Goal: Information Seeking & Learning: Check status

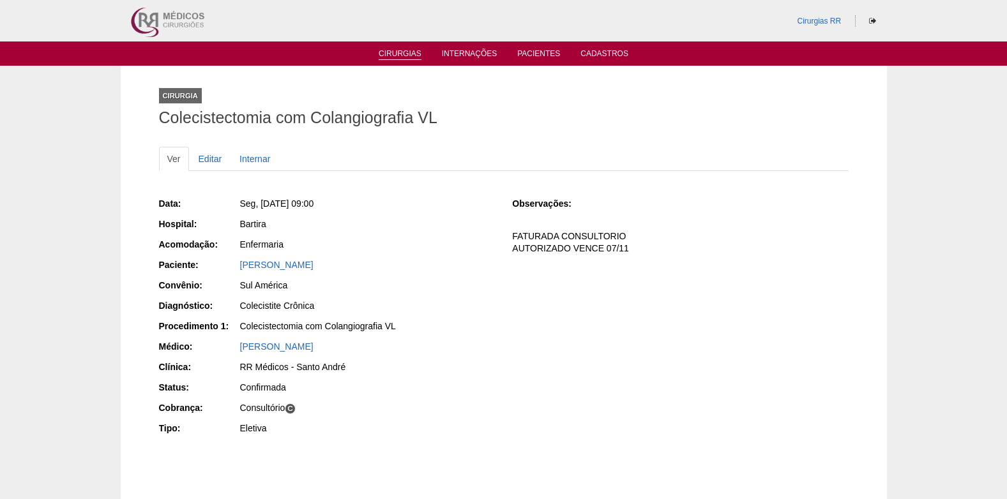
click at [400, 50] on link "Cirurgias" at bounding box center [400, 54] width 43 height 11
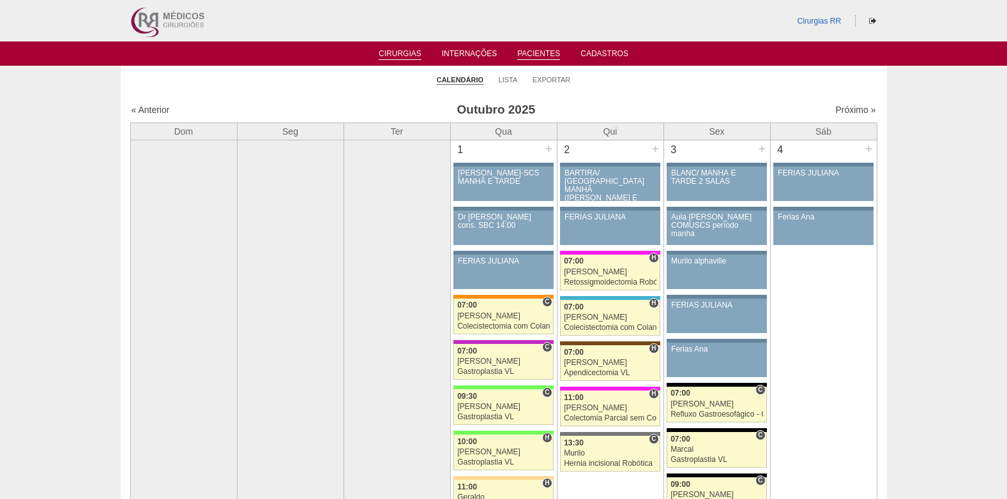
click at [535, 50] on link "Pacientes" at bounding box center [538, 54] width 43 height 11
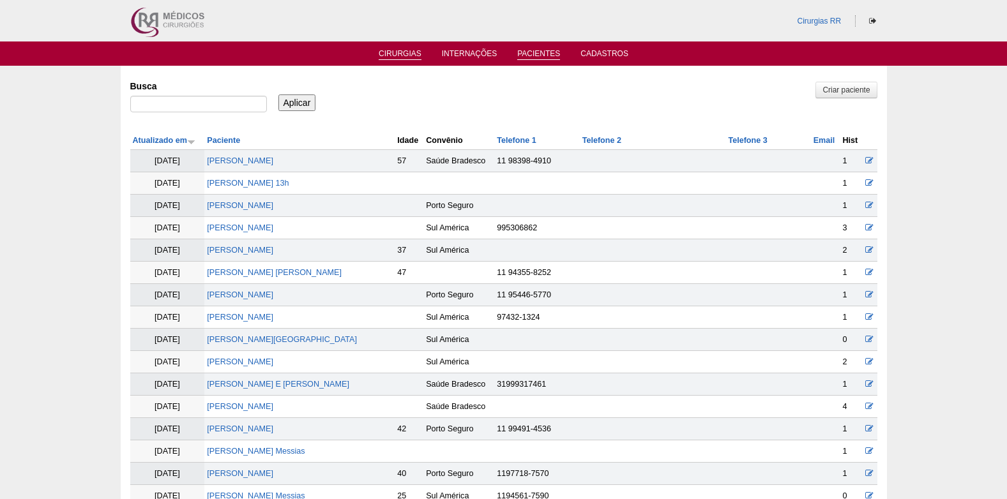
click at [399, 53] on link "Cirurgias" at bounding box center [400, 54] width 43 height 11
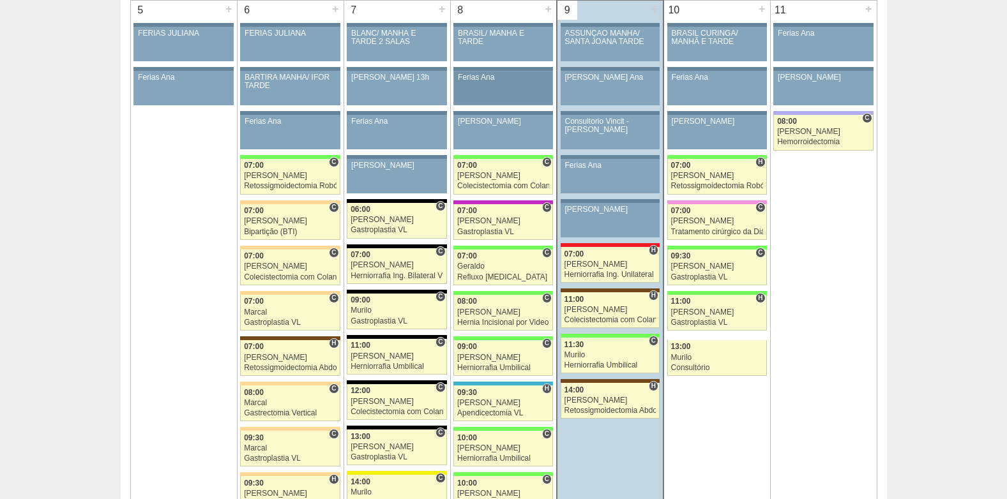
scroll to position [702, 0]
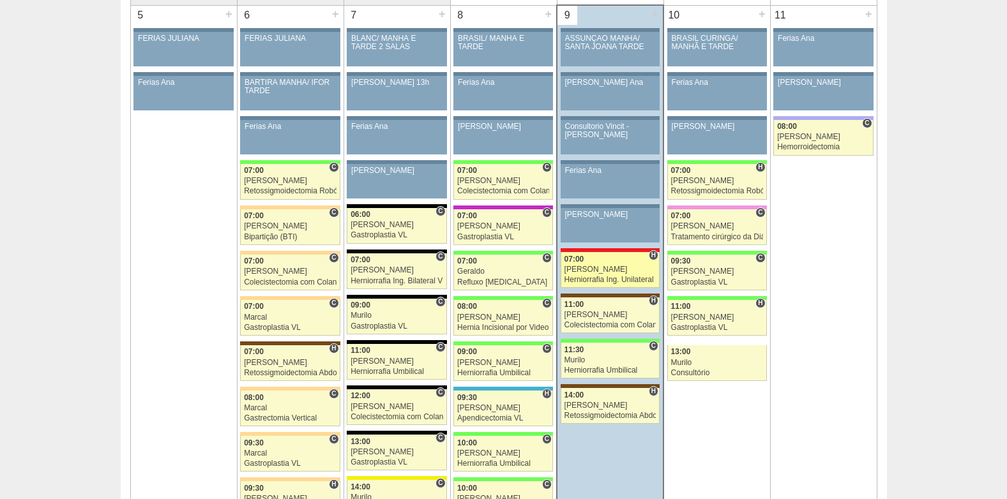
click at [602, 266] on div "[PERSON_NAME]" at bounding box center [610, 270] width 92 height 8
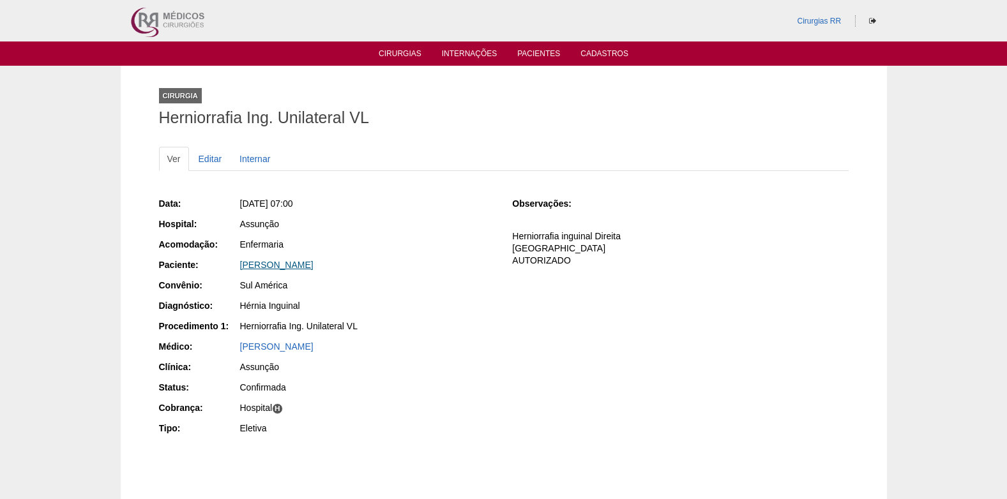
click at [296, 265] on link "[PERSON_NAME]" at bounding box center [276, 265] width 73 height 10
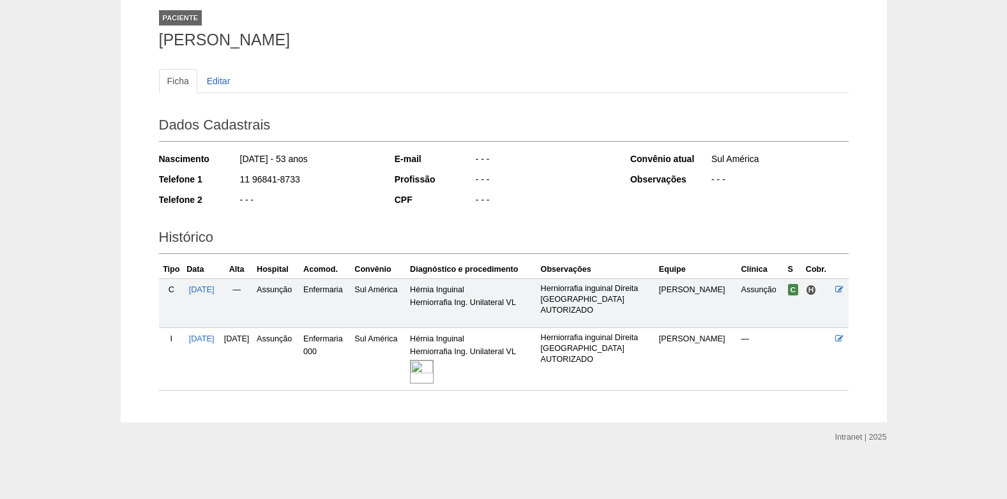
scroll to position [79, 0]
click at [433, 375] on img at bounding box center [422, 371] width 24 height 24
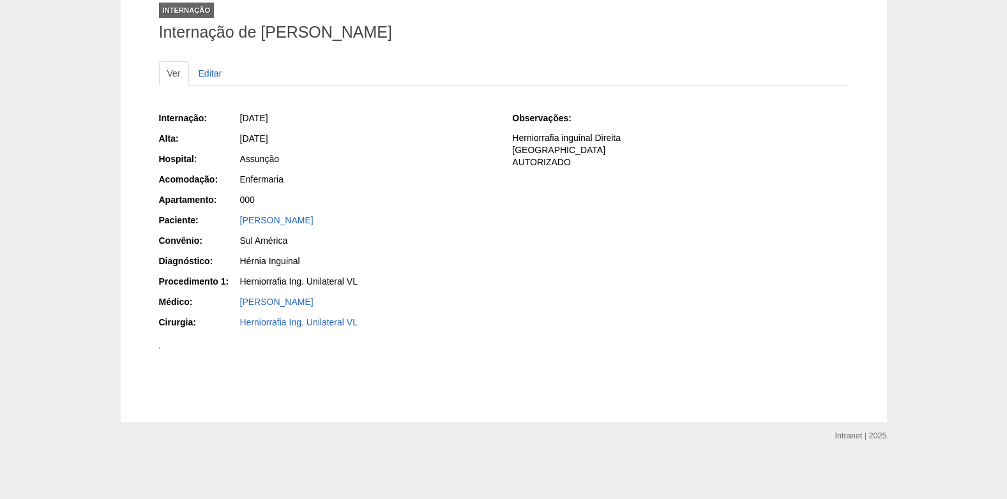
scroll to position [319, 0]
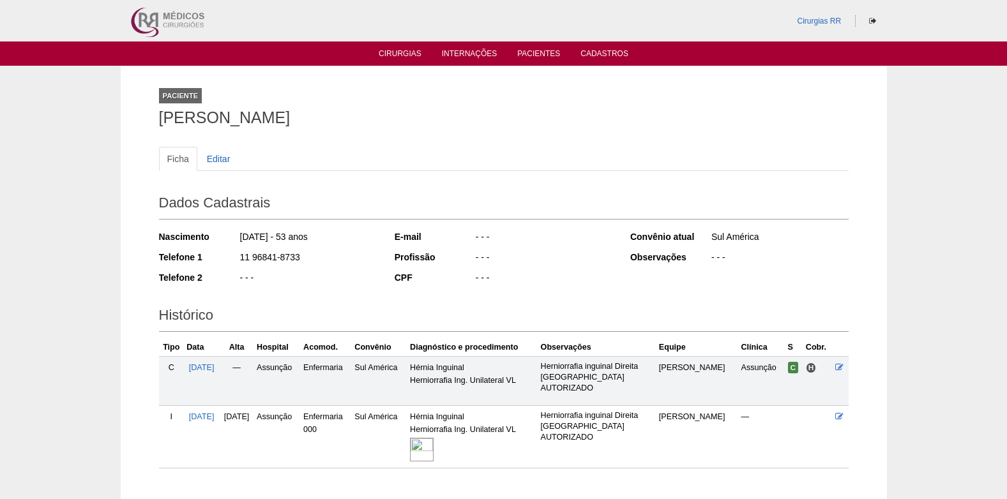
scroll to position [79, 0]
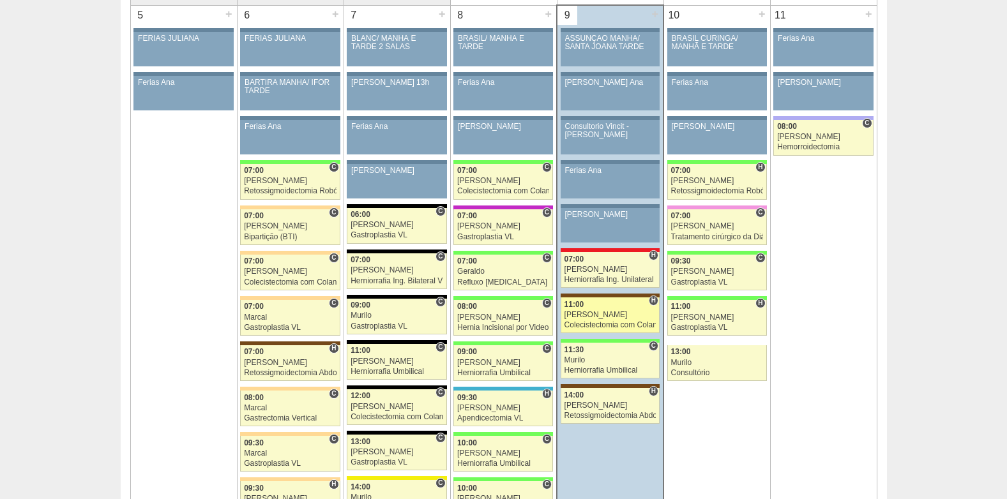
scroll to position [766, 0]
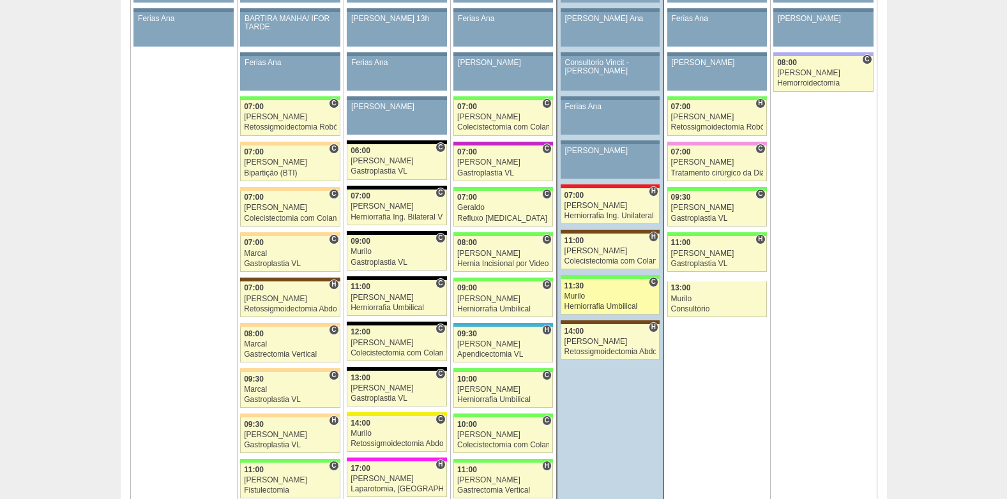
click at [592, 310] on div "Herniorrafia Umbilical" at bounding box center [610, 307] width 92 height 8
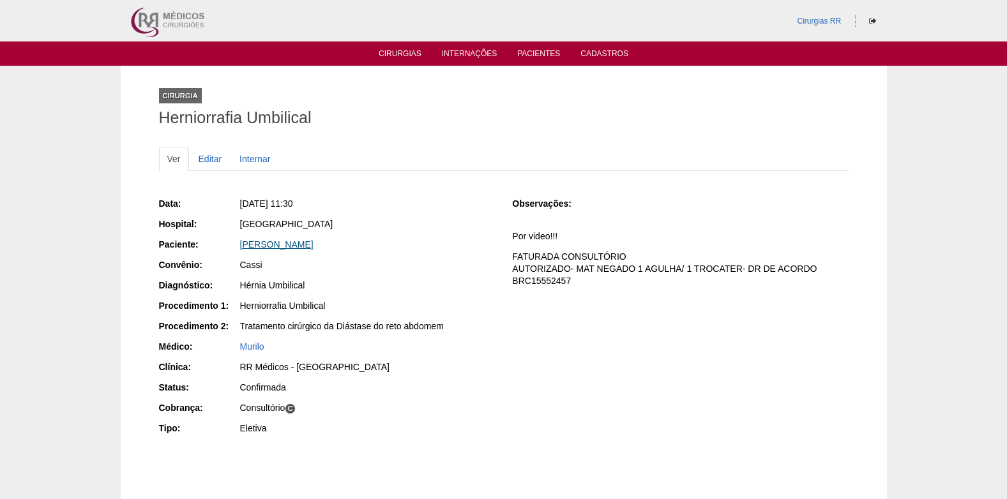
click at [313, 246] on link "[PERSON_NAME]" at bounding box center [276, 244] width 73 height 10
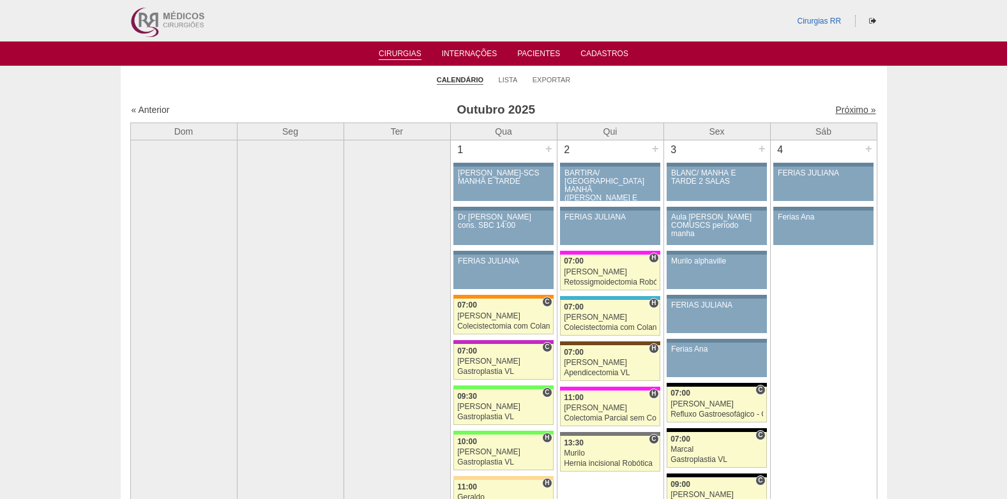
click at [850, 109] on link "Próximo »" at bounding box center [855, 110] width 40 height 10
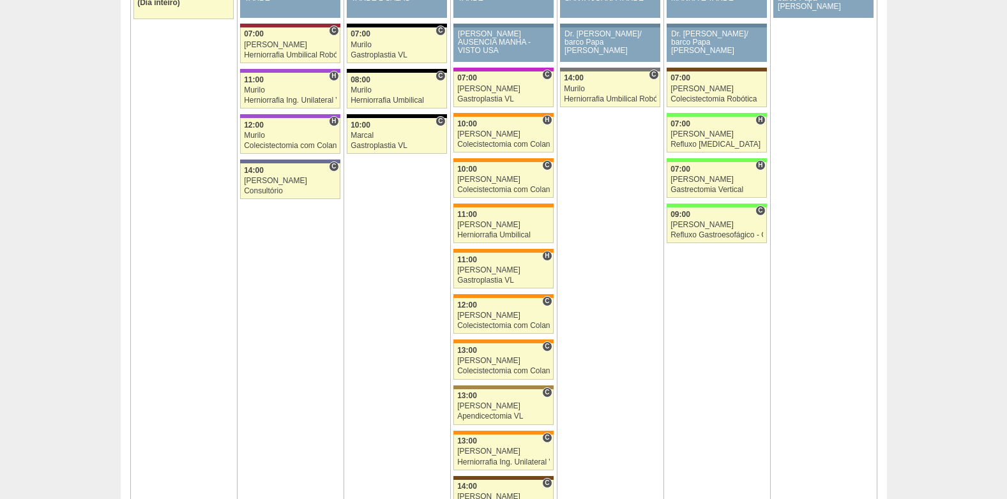
scroll to position [64, 0]
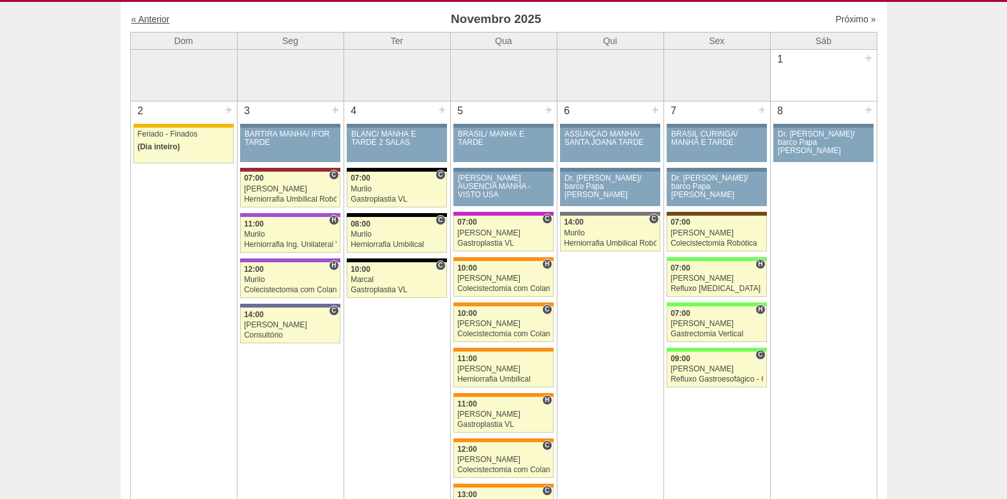
click at [158, 22] on link "« Anterior" at bounding box center [151, 19] width 38 height 10
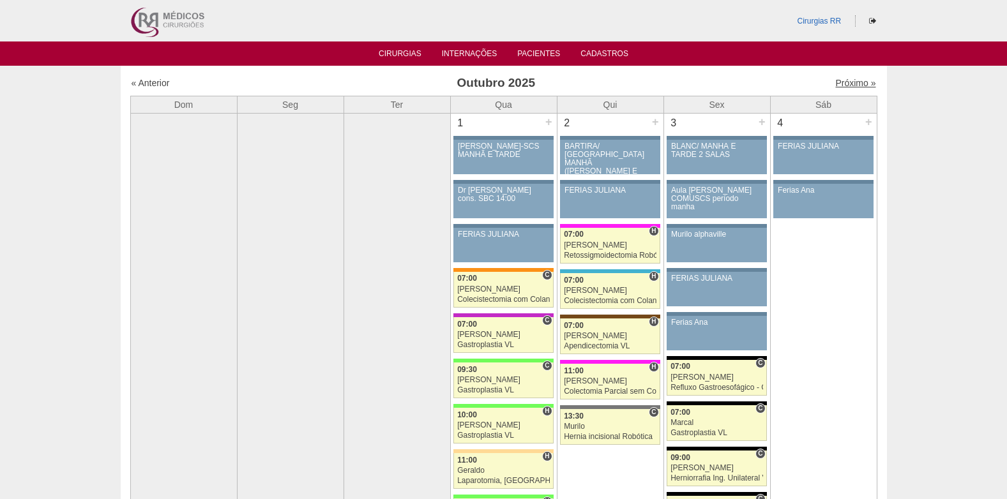
click at [836, 80] on link "Próximo »" at bounding box center [855, 83] width 40 height 10
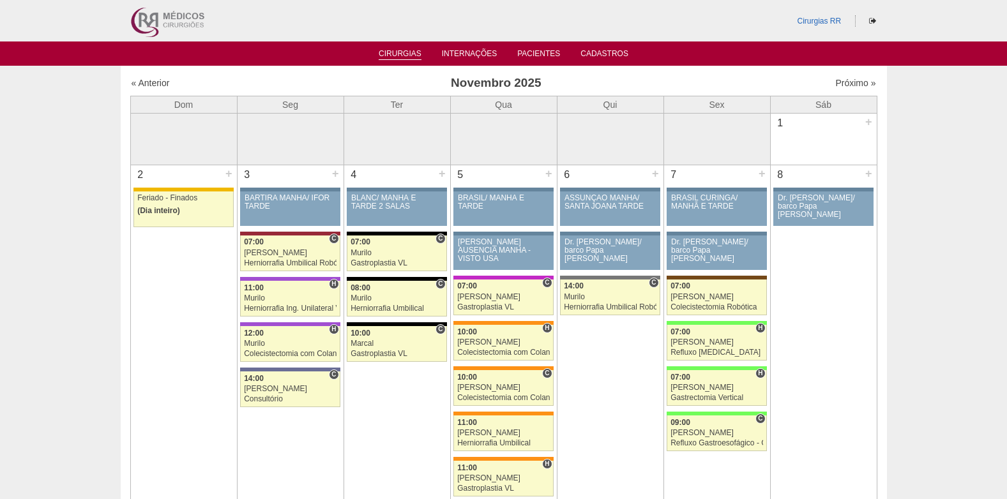
click at [396, 54] on link "Cirurgias" at bounding box center [400, 54] width 43 height 11
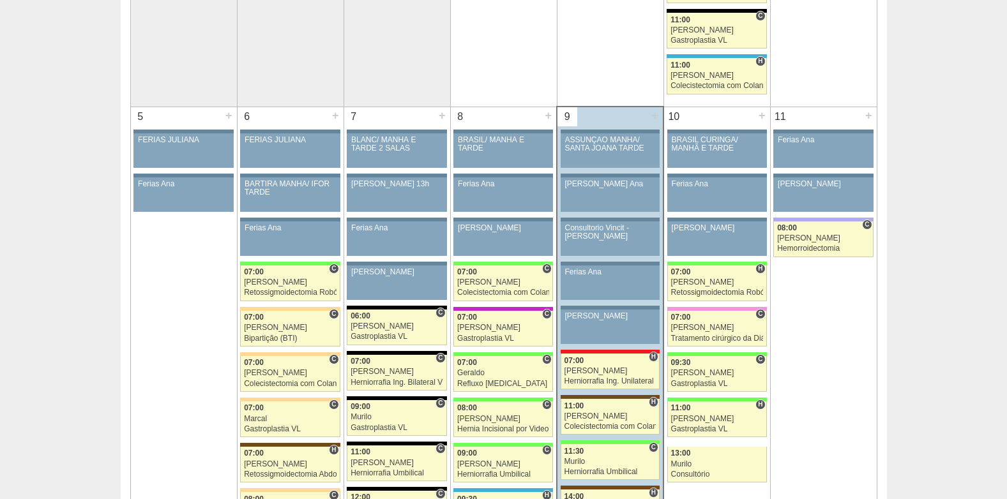
scroll to position [702, 0]
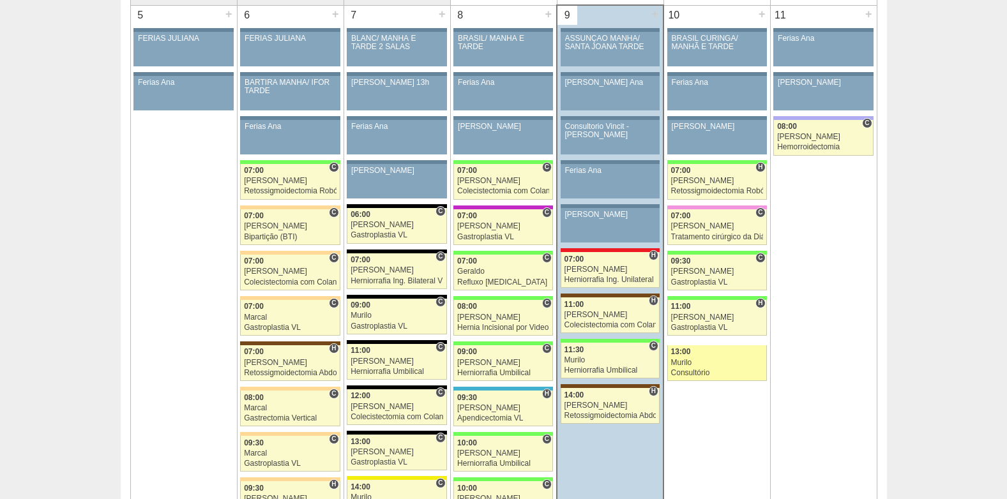
click at [698, 360] on div "Murilo" at bounding box center [717, 363] width 92 height 8
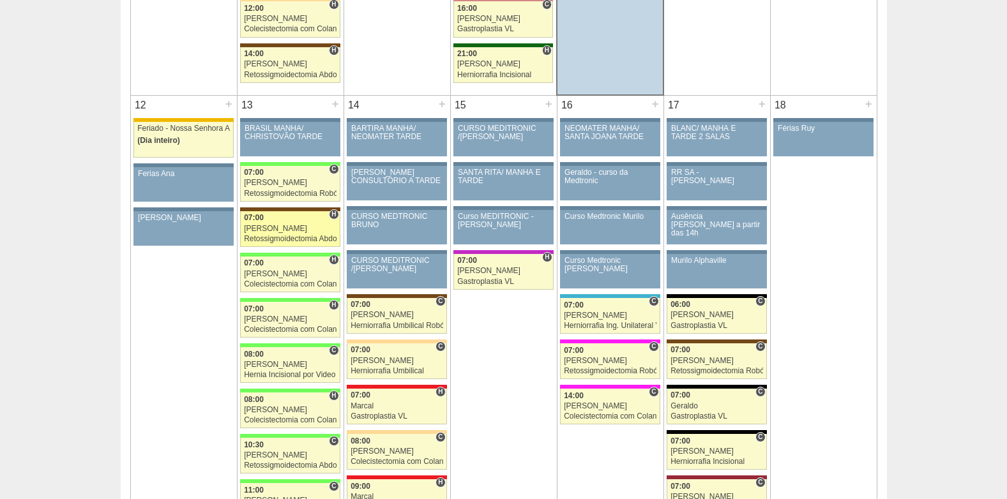
scroll to position [1341, 0]
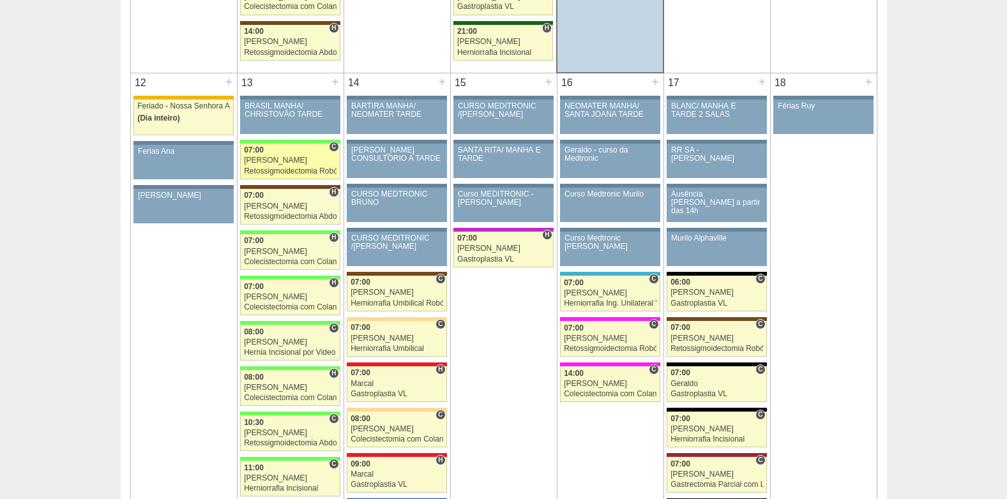
click at [310, 164] on div "[PERSON_NAME]" at bounding box center [290, 160] width 93 height 8
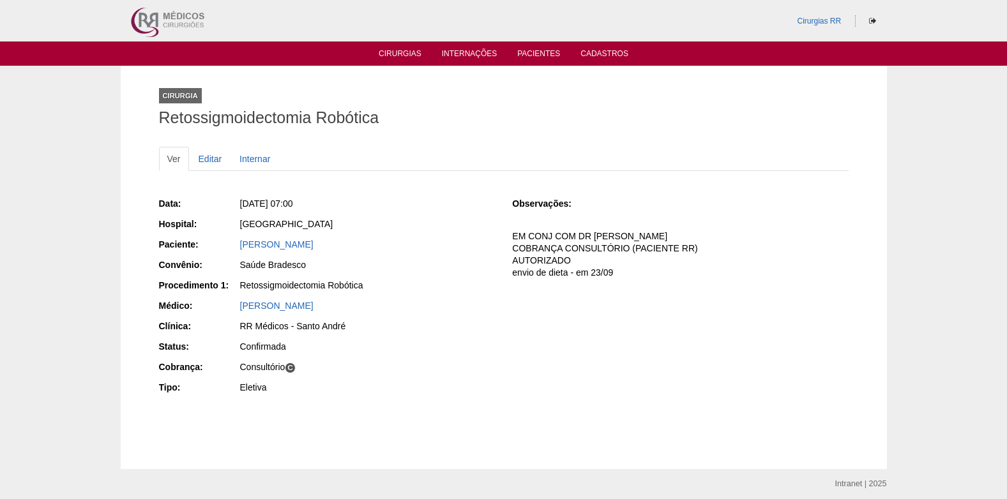
drag, startPoint x: 232, startPoint y: 250, endPoint x: 386, endPoint y: 246, distance: 153.3
click at [386, 246] on div "Paciente: [PERSON_NAME]" at bounding box center [327, 246] width 336 height 16
copy div "Paciente: [PERSON_NAME]"
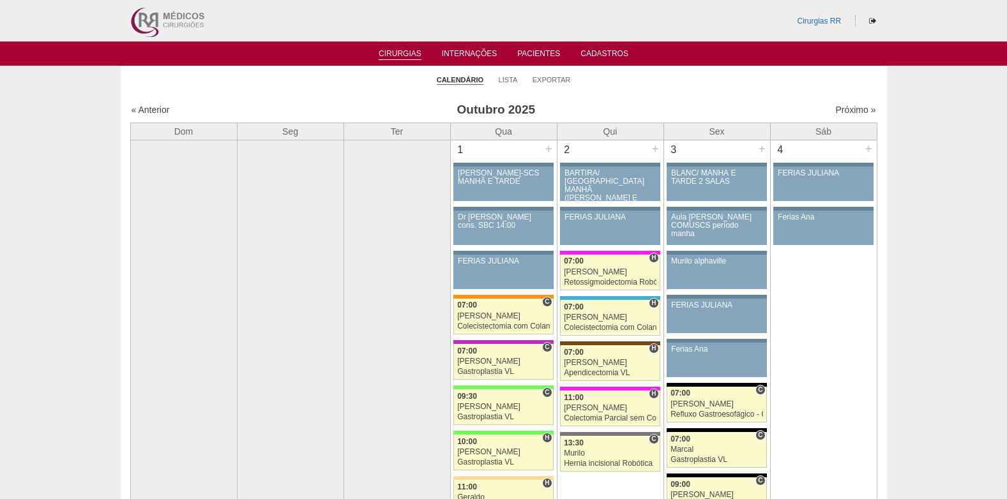
scroll to position [1341, 0]
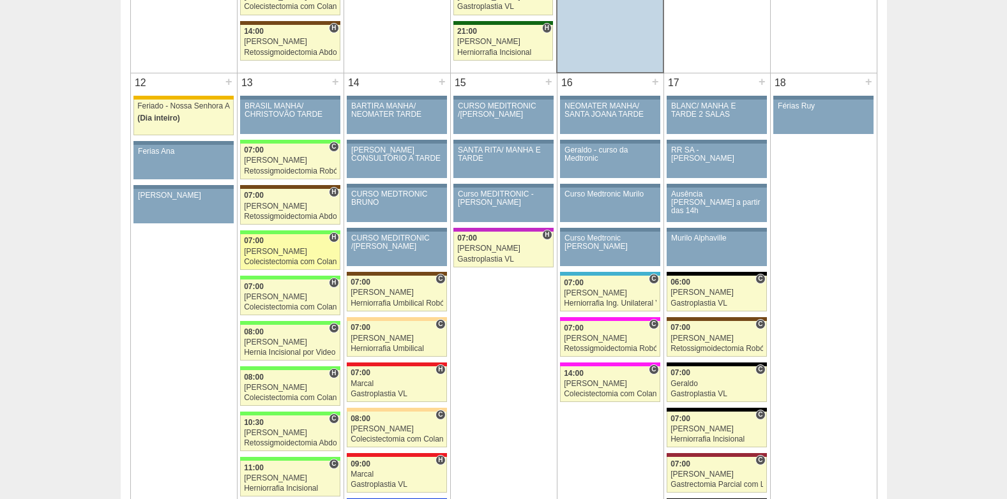
click at [260, 242] on span "07:00" at bounding box center [254, 240] width 20 height 9
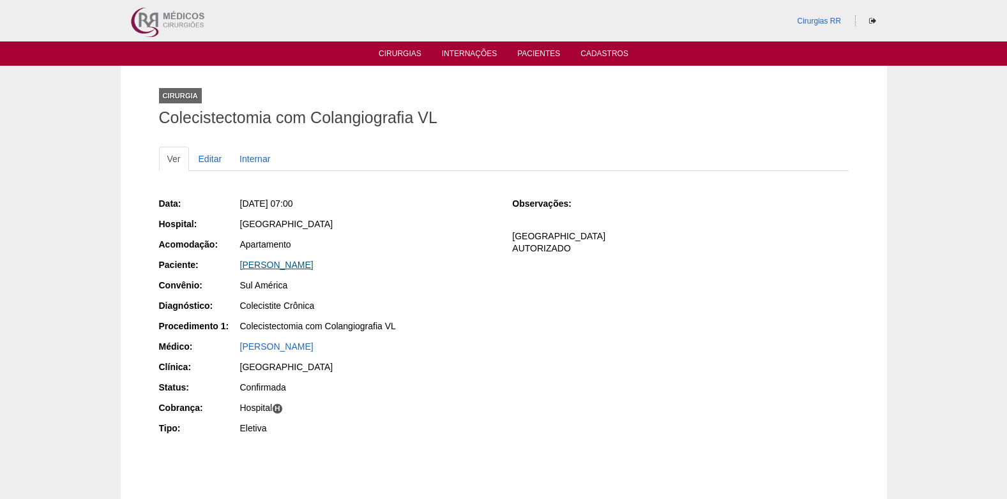
drag, startPoint x: 333, startPoint y: 266, endPoint x: 243, endPoint y: 266, distance: 90.7
click at [243, 266] on div "Renato Cesar Ramos" at bounding box center [367, 265] width 255 height 13
copy link "Renato Cesar Ramos"
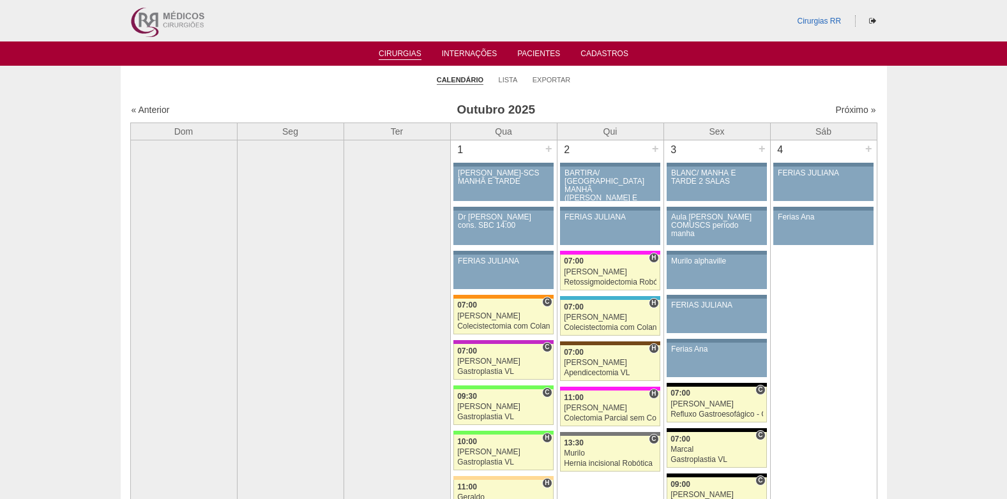
scroll to position [1341, 0]
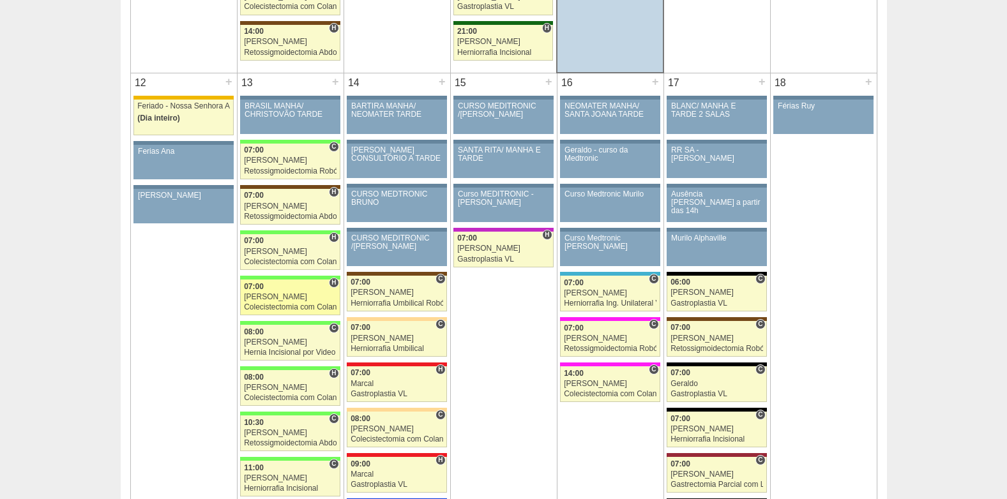
click at [295, 303] on div "Colecistectomia com Colangiografia VL" at bounding box center [290, 307] width 93 height 8
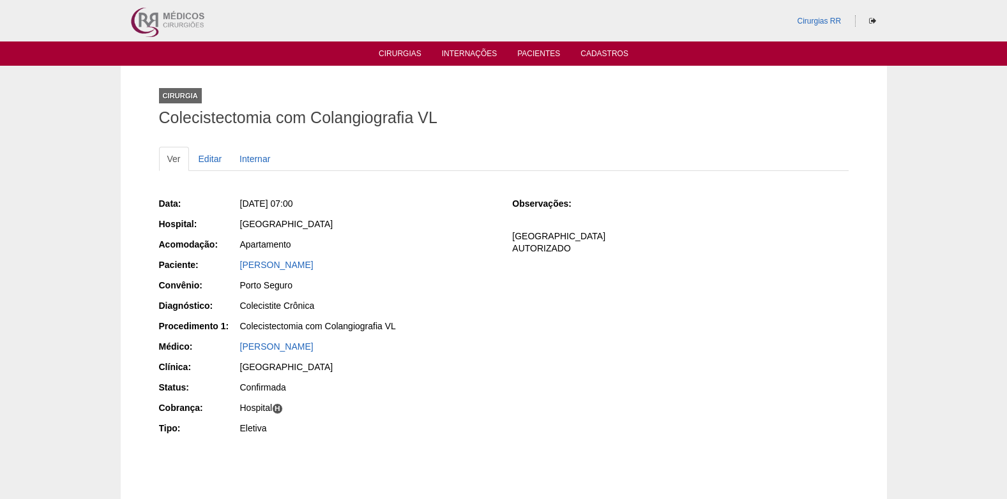
drag, startPoint x: 250, startPoint y: 269, endPoint x: 359, endPoint y: 269, distance: 108.5
click at [359, 269] on div "Paciente: [PERSON_NAME]" at bounding box center [327, 267] width 336 height 16
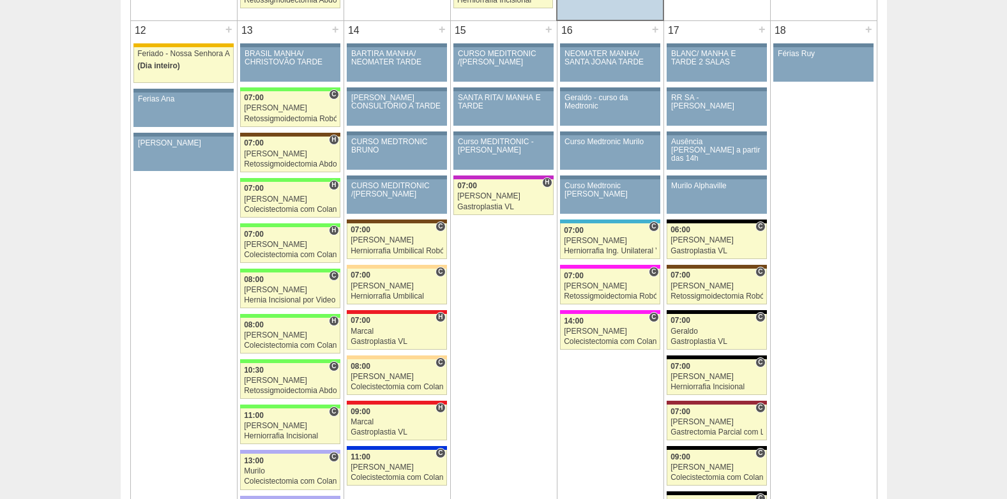
scroll to position [1404, 0]
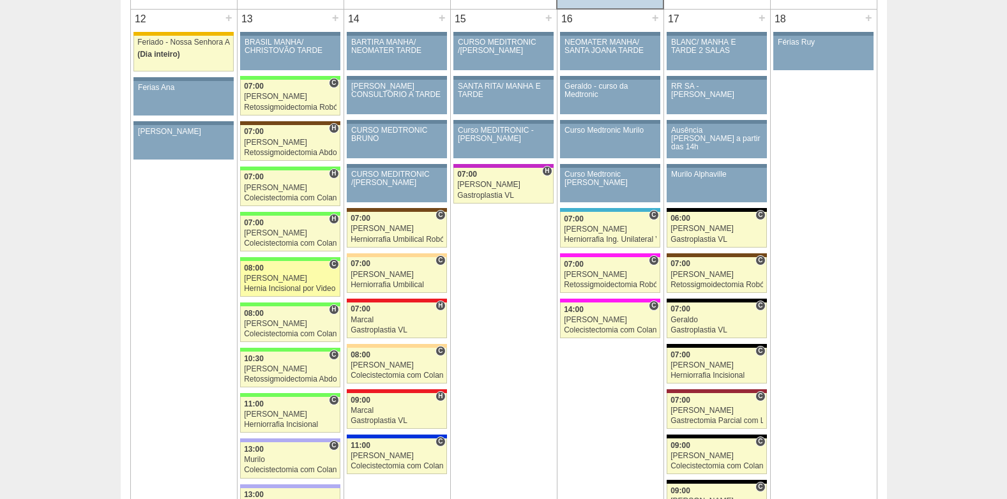
click at [251, 281] on div "[PERSON_NAME]" at bounding box center [290, 279] width 93 height 8
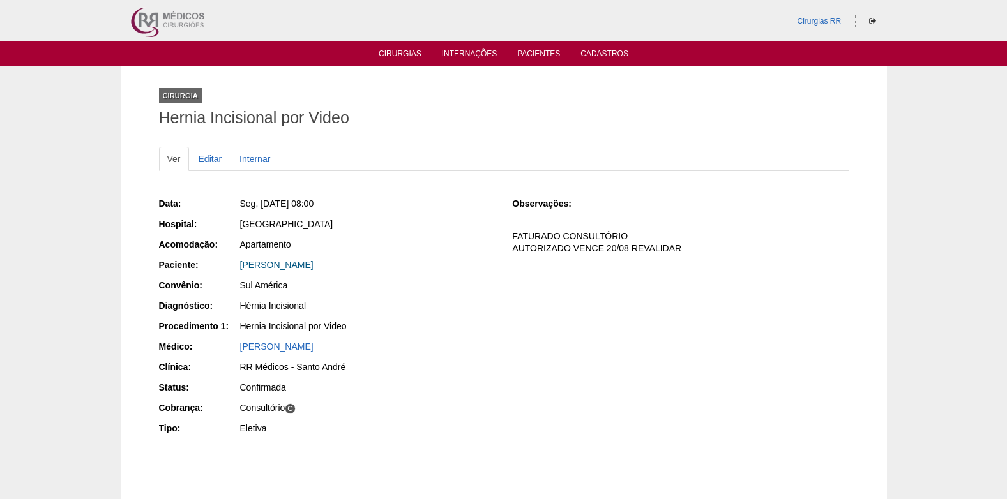
drag, startPoint x: 444, startPoint y: 264, endPoint x: 239, endPoint y: 264, distance: 204.3
click at [240, 264] on div "[PERSON_NAME]" at bounding box center [367, 265] width 255 height 13
copy link "[PERSON_NAME]"
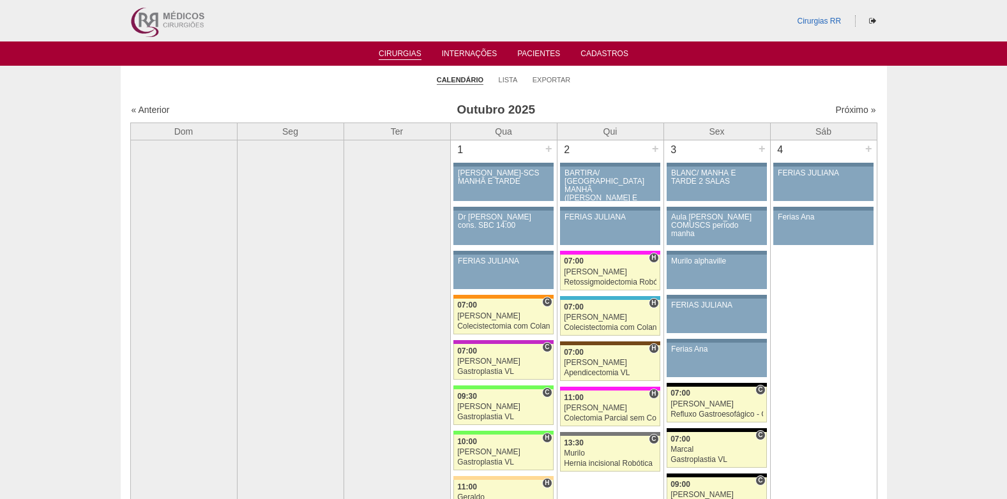
scroll to position [1404, 0]
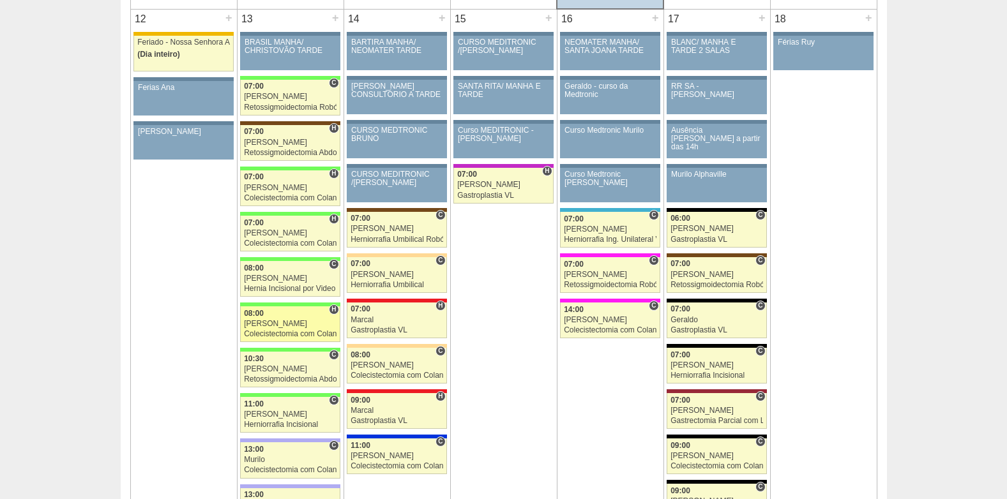
click at [303, 334] on div "Colecistectomia com Colangiografia VL" at bounding box center [290, 334] width 93 height 8
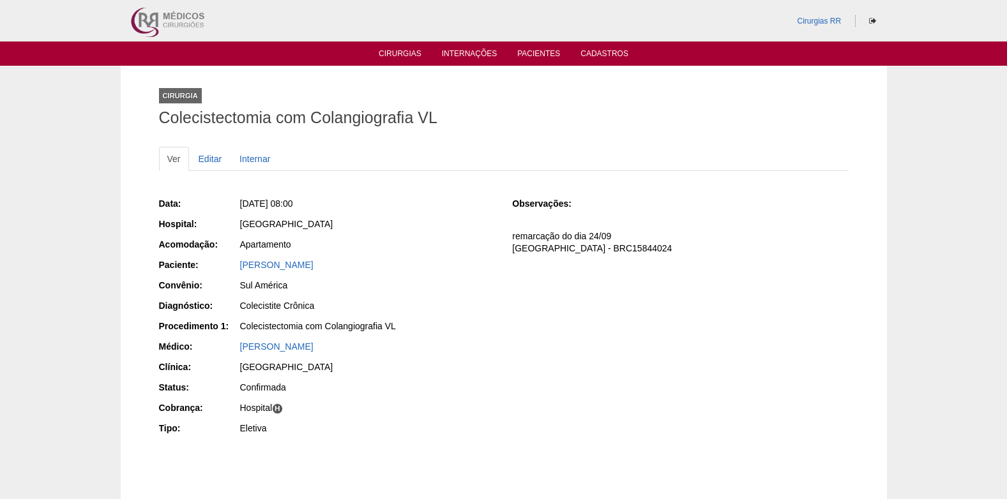
drag, startPoint x: 326, startPoint y: 272, endPoint x: 235, endPoint y: 262, distance: 91.2
click at [235, 262] on div "Paciente: Adelaide Mafra de Paula" at bounding box center [327, 267] width 336 height 16
copy div "Paciente: Adelaide Mafra de Paula"
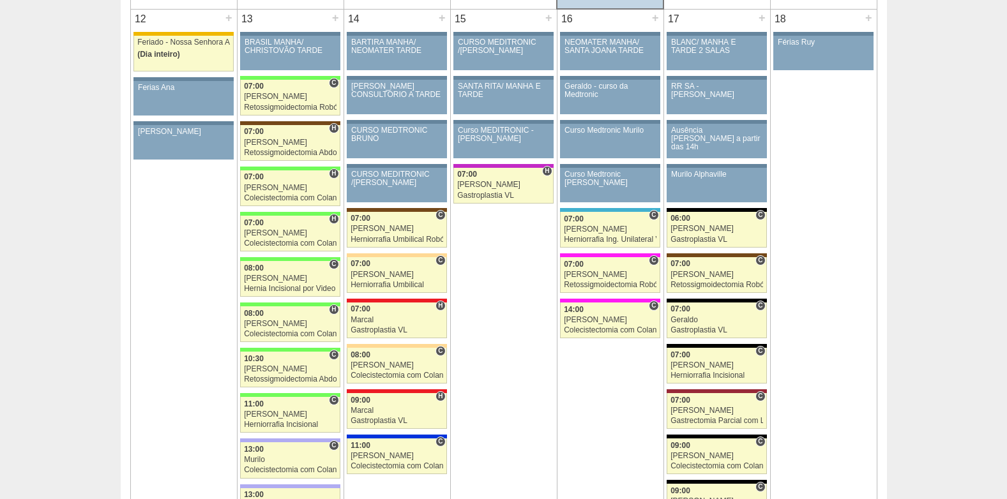
scroll to position [1468, 0]
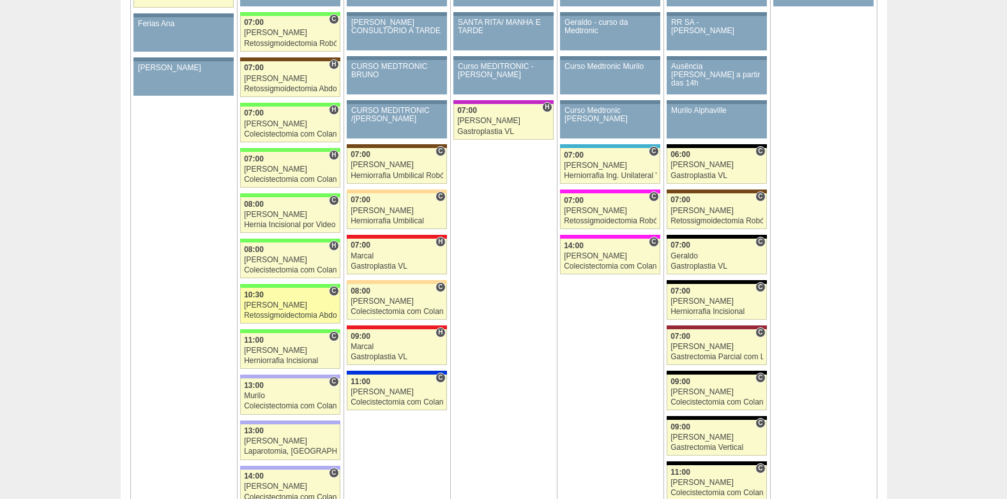
click at [254, 310] on link "89121 Cirurgias RR C 10:30 Bruno Retossigmoidectomia Abdominal Hospital Brasil …" at bounding box center [290, 306] width 100 height 36
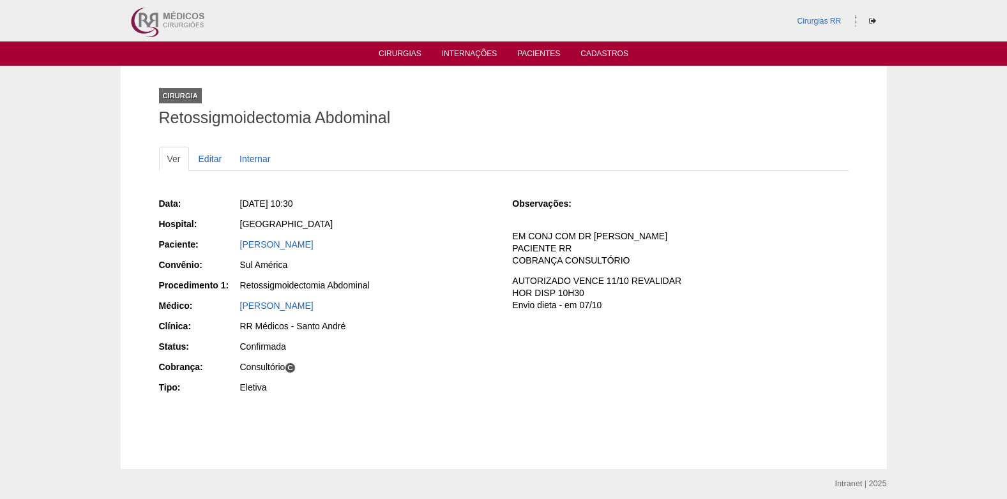
drag, startPoint x: 389, startPoint y: 250, endPoint x: 236, endPoint y: 248, distance: 153.2
click at [236, 248] on div "Paciente: MARCIA DOS SANTOS PRADO" at bounding box center [327, 246] width 336 height 16
copy div "Paciente: MARCIA DOS SANTOS PRADO"
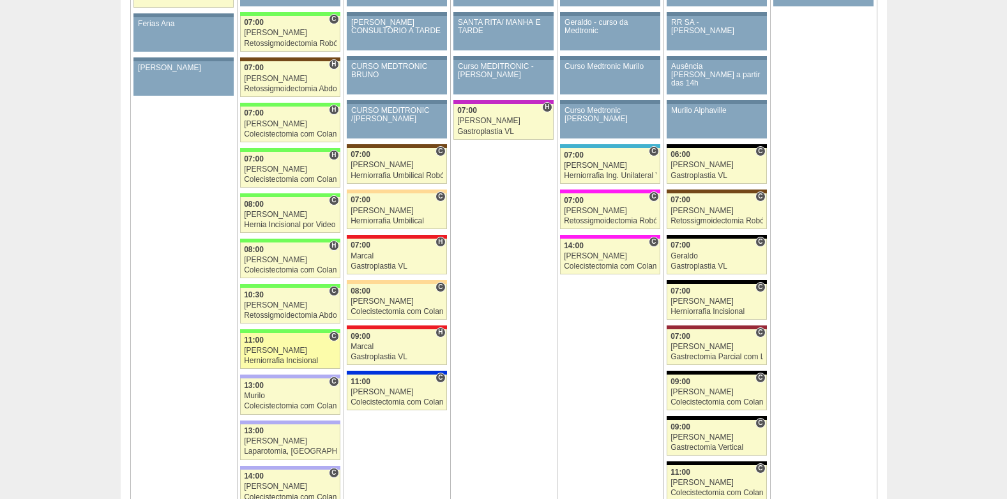
scroll to position [1468, 0]
click at [267, 350] on div "[PERSON_NAME]" at bounding box center [290, 351] width 93 height 8
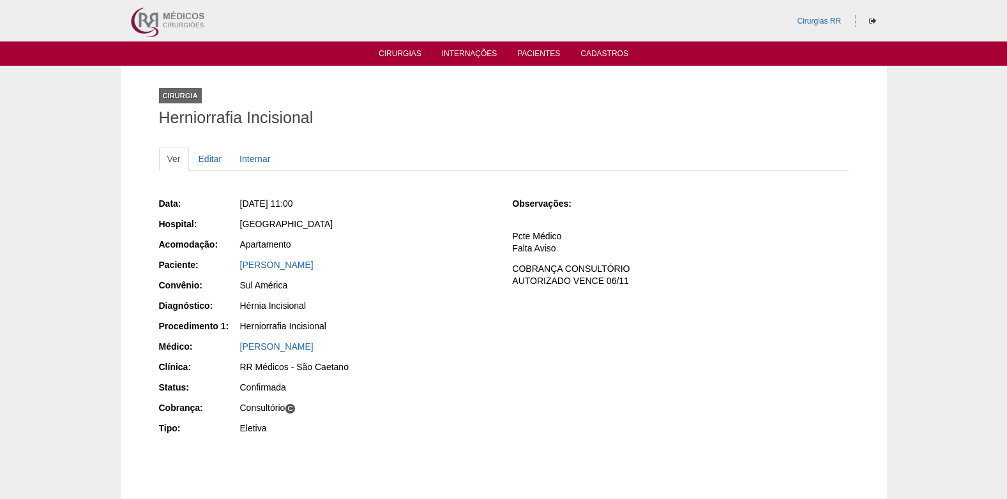
drag, startPoint x: 324, startPoint y: 262, endPoint x: 234, endPoint y: 266, distance: 90.1
click at [234, 266] on div "Paciente: [PERSON_NAME]" at bounding box center [327, 267] width 336 height 16
copy div "Paciente: [PERSON_NAME]"
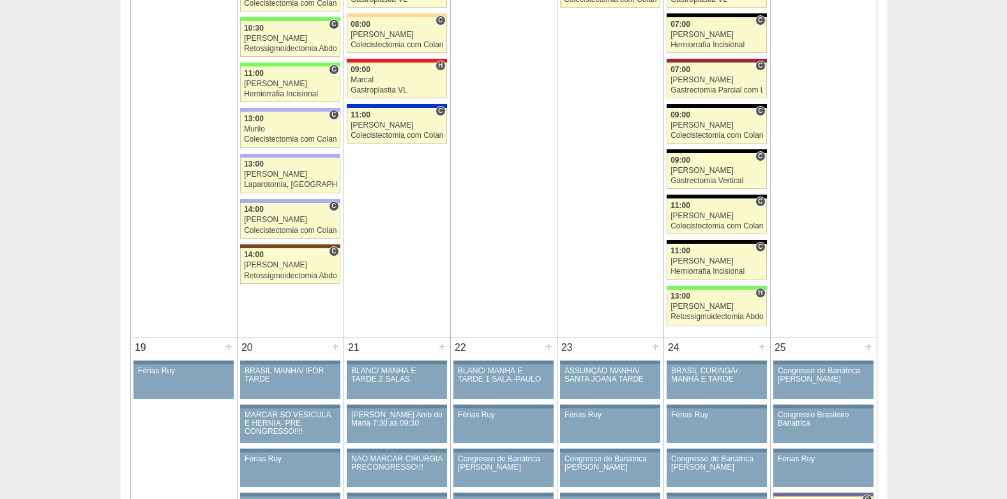
scroll to position [1660, 0]
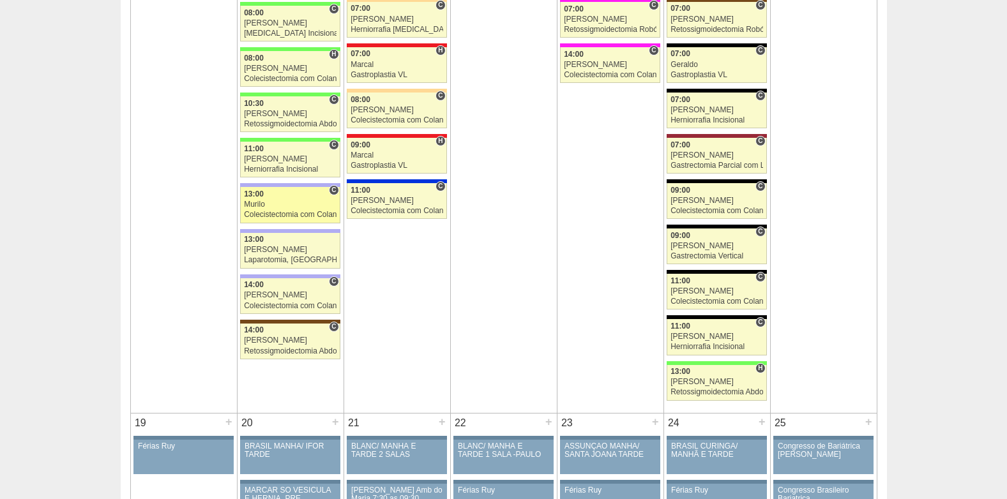
click at [278, 211] on div "Colecistectomia com Colangiografia VL" at bounding box center [290, 215] width 93 height 8
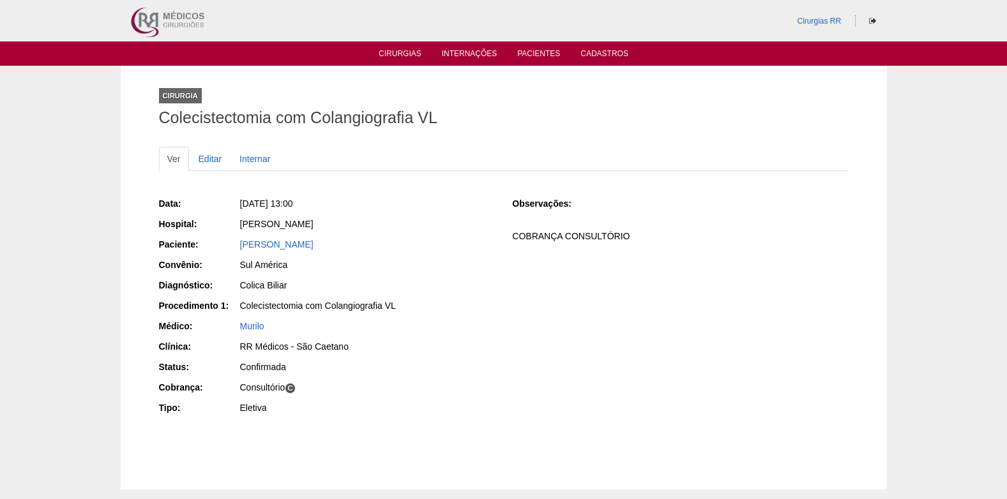
drag, startPoint x: 237, startPoint y: 250, endPoint x: 373, endPoint y: 247, distance: 136.0
click at [373, 247] on div "Paciente: [PERSON_NAME]" at bounding box center [327, 246] width 336 height 16
copy div "Paciente: [PERSON_NAME]"
click at [209, 157] on link "Editar" at bounding box center [210, 159] width 40 height 24
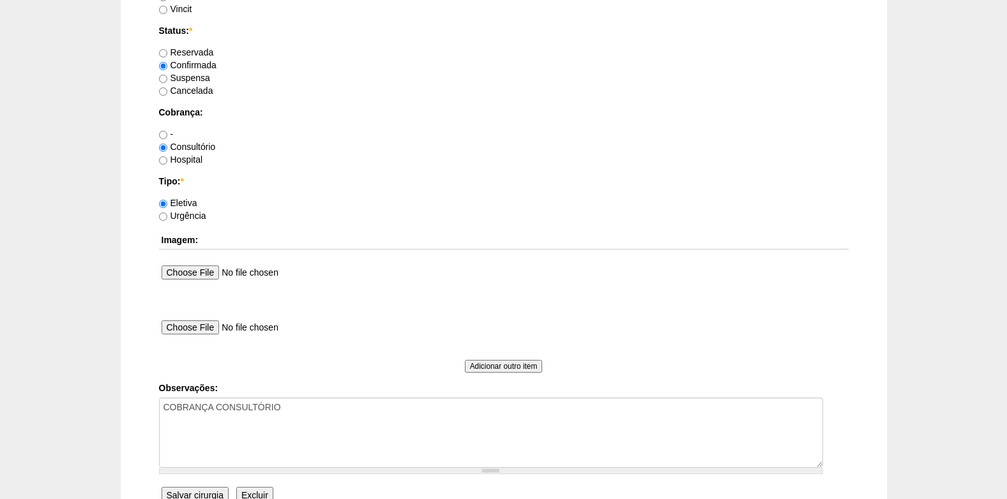
scroll to position [891, 0]
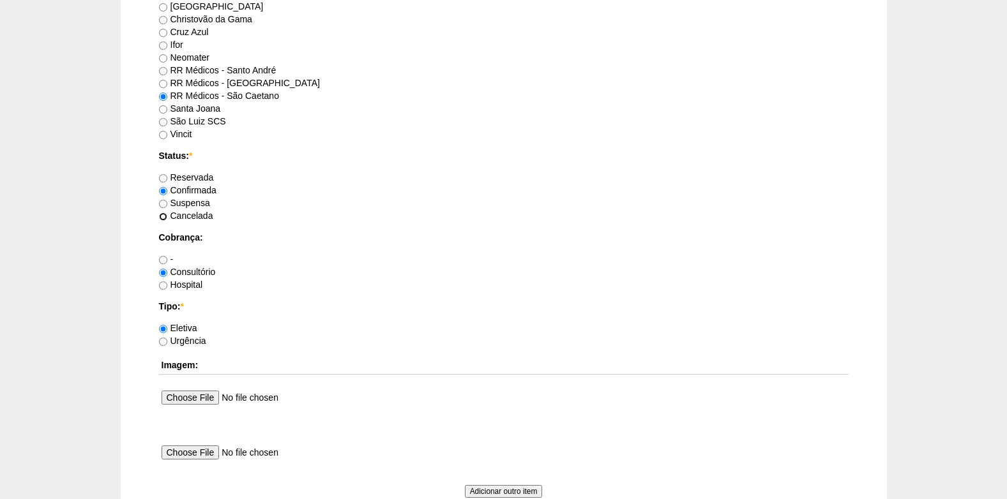
click at [165, 216] on input "Cancelada" at bounding box center [163, 217] width 8 height 8
radio input "true"
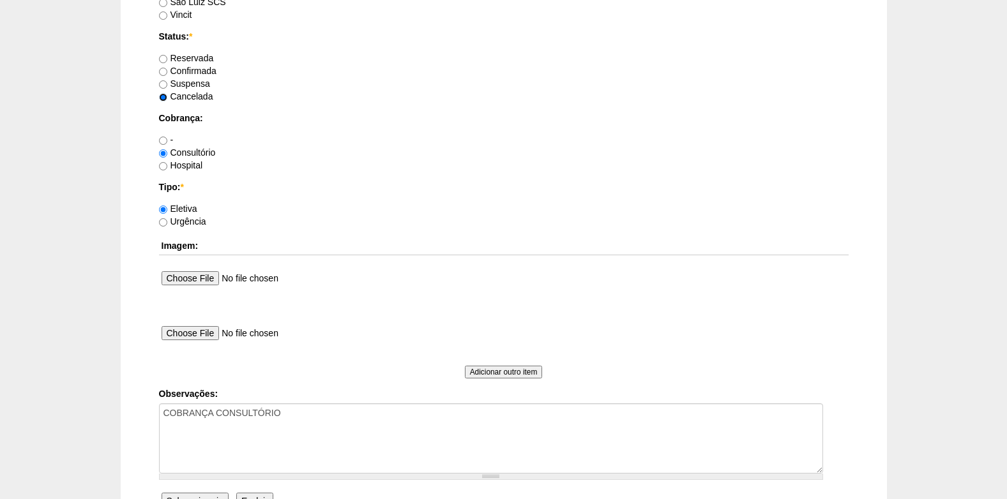
scroll to position [1018, 0]
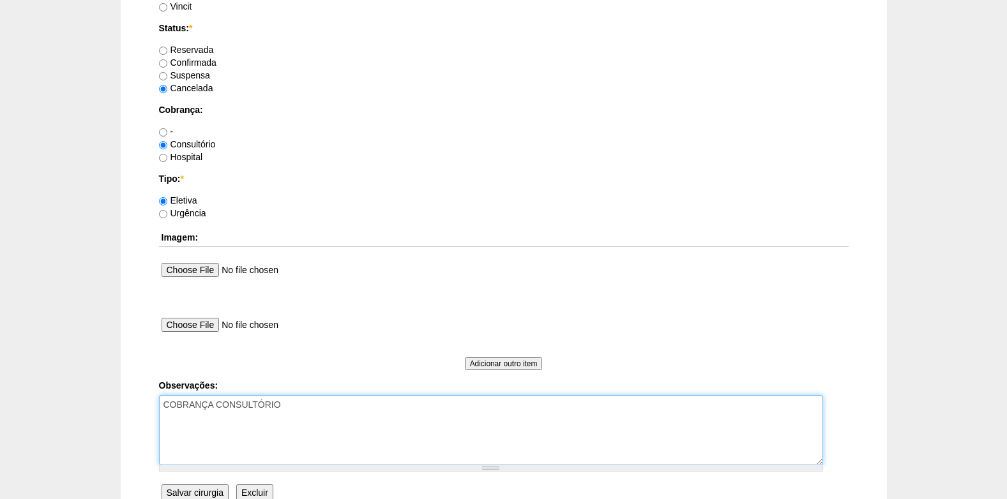
click at [278, 411] on textarea "COBRANÇA CONSULTÓRIO" at bounding box center [491, 430] width 664 height 70
click at [164, 433] on textarea "COBRANÇA CONSULTÓRIO" at bounding box center [491, 430] width 664 height 70
type textarea "COBRANÇA CONSULTÓRIO CANCELADO PACIENTE QUER OPERAR EM JANEIRO"
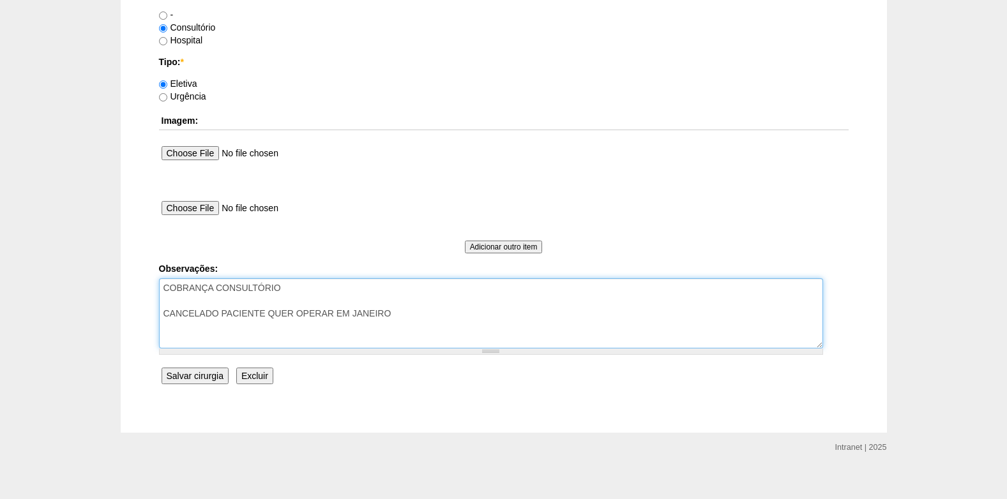
scroll to position [1146, 0]
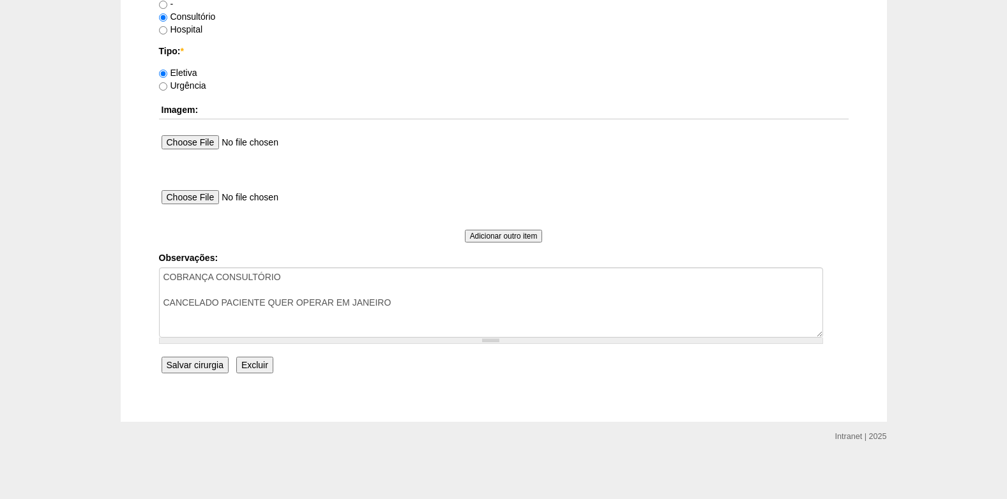
click at [185, 367] on input "Salvar cirurgia" at bounding box center [195, 365] width 67 height 17
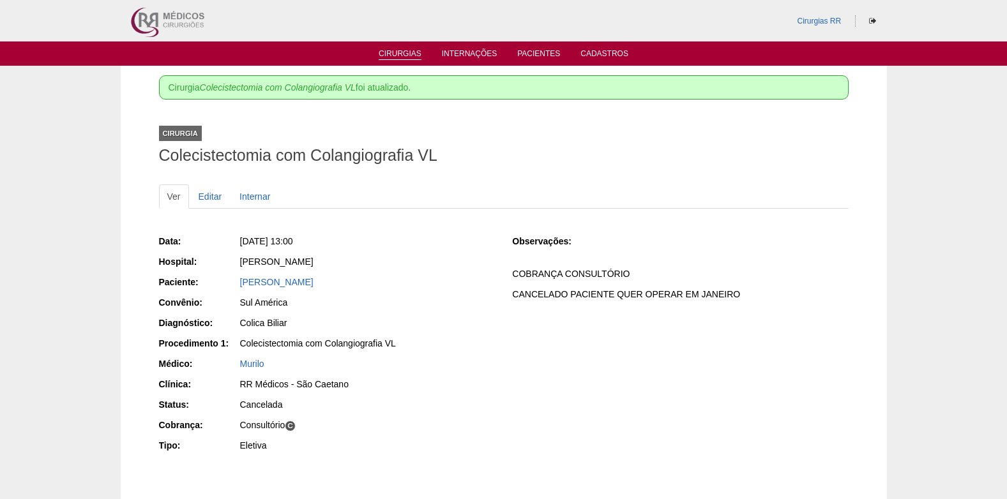
click at [412, 54] on link "Cirurgias" at bounding box center [400, 54] width 43 height 11
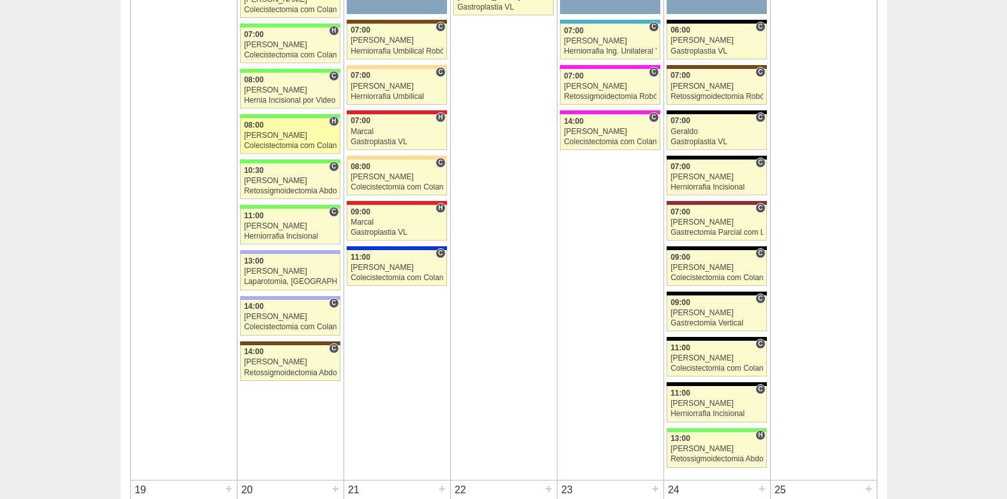
scroll to position [1596, 0]
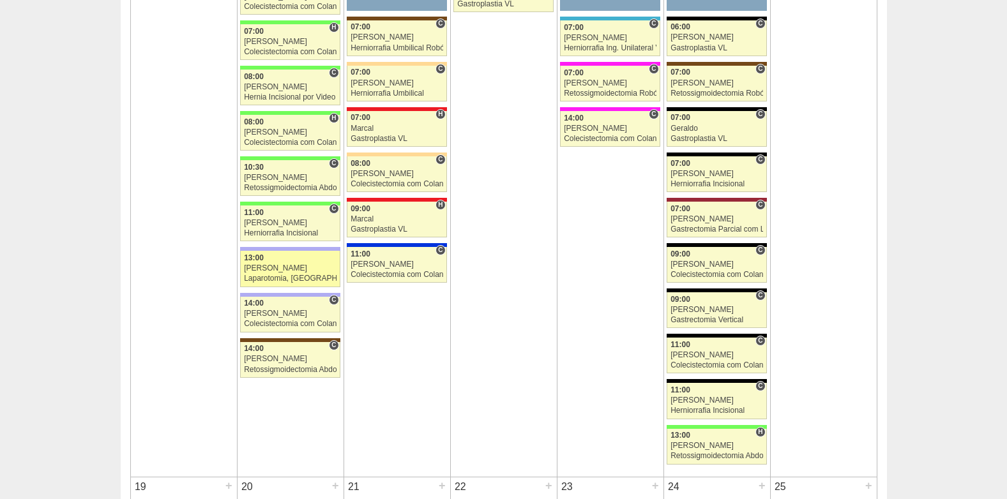
click at [306, 275] on div "Laparotomia, [GEOGRAPHIC_DATA], Drenagem, Bridas VL" at bounding box center [290, 279] width 93 height 8
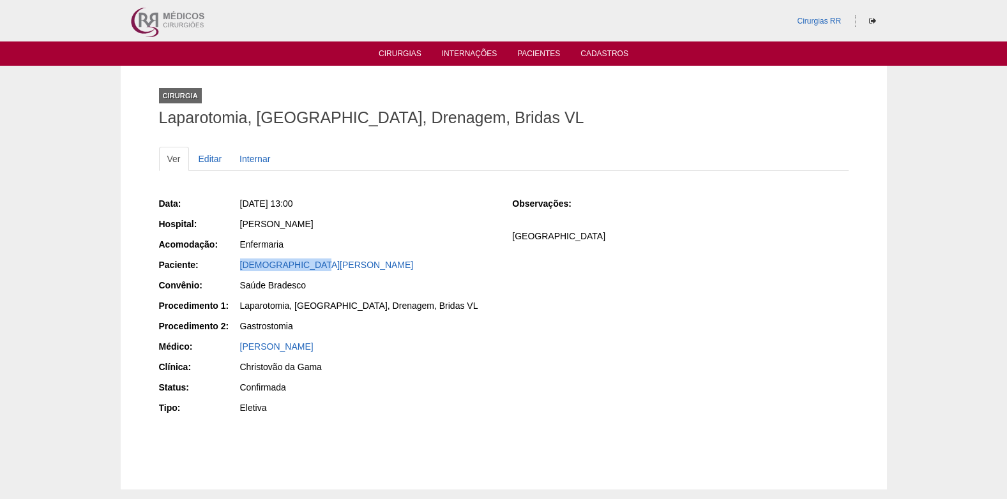
drag, startPoint x: 306, startPoint y: 269, endPoint x: 241, endPoint y: 273, distance: 64.6
click at [241, 273] on div "Cristiane Putini" at bounding box center [367, 267] width 256 height 16
copy link "Cristiane Putini"
click at [213, 158] on link "Editar" at bounding box center [210, 159] width 40 height 24
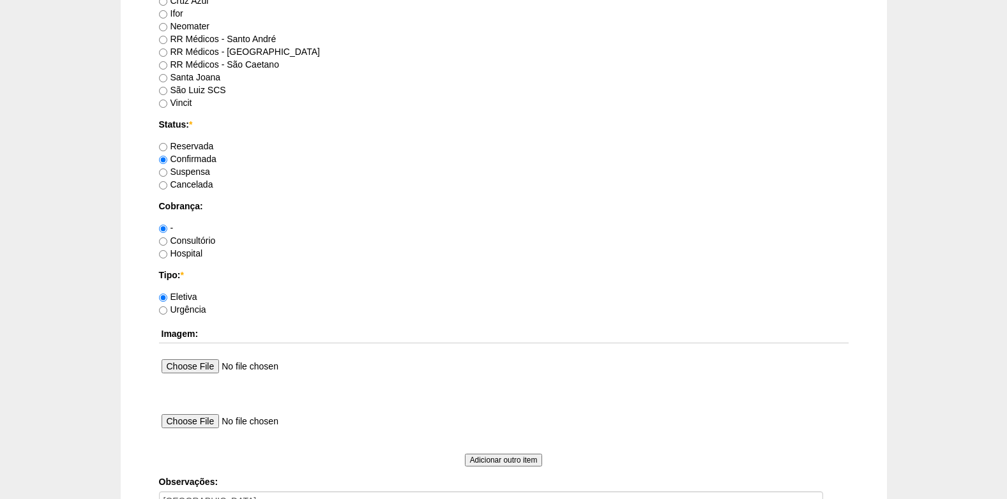
scroll to position [1021, 0]
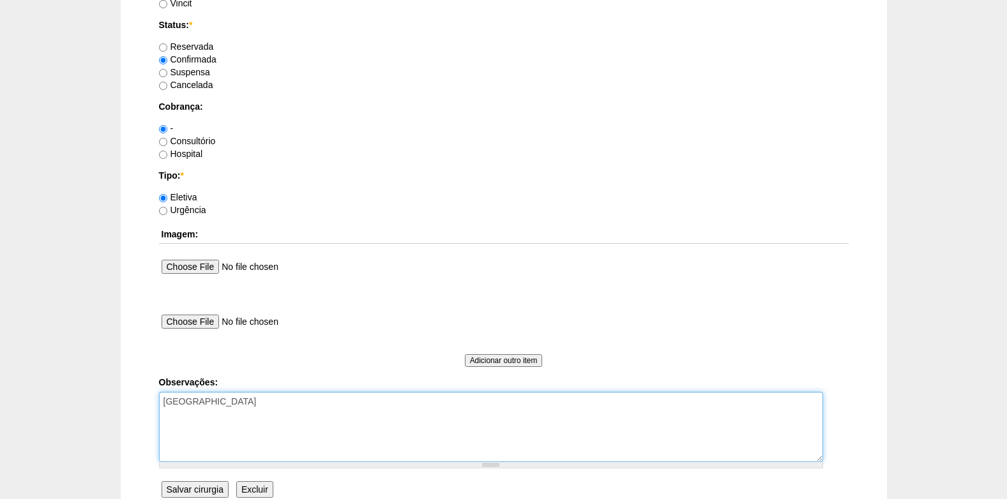
click at [324, 407] on textarea "[GEOGRAPHIC_DATA]" at bounding box center [491, 427] width 664 height 70
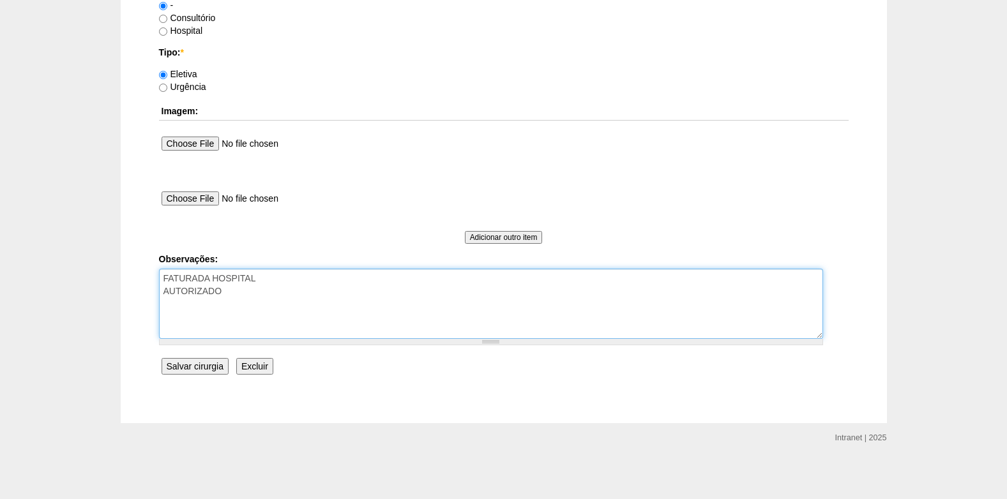
scroll to position [1146, 0]
type textarea "FATURADA HOSPITAL AUTORIZADO"
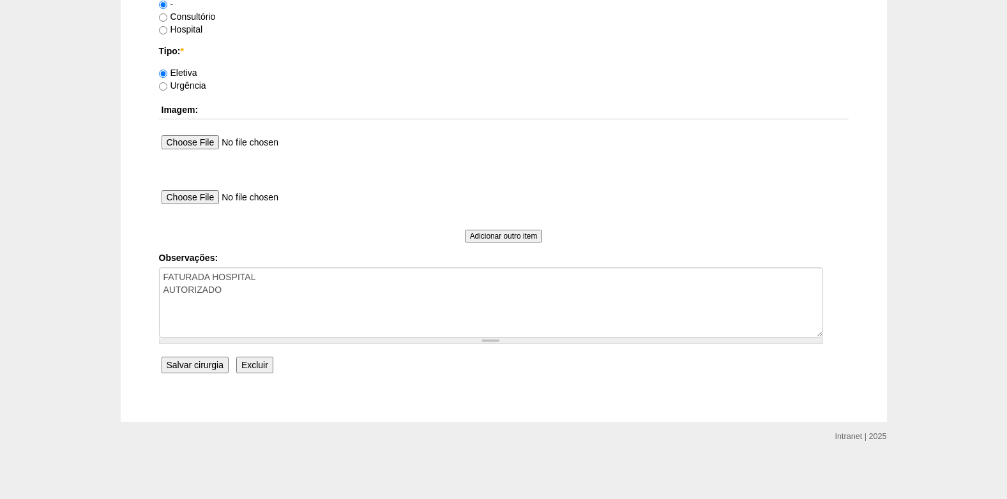
click at [204, 369] on input "Salvar cirurgia" at bounding box center [195, 365] width 67 height 17
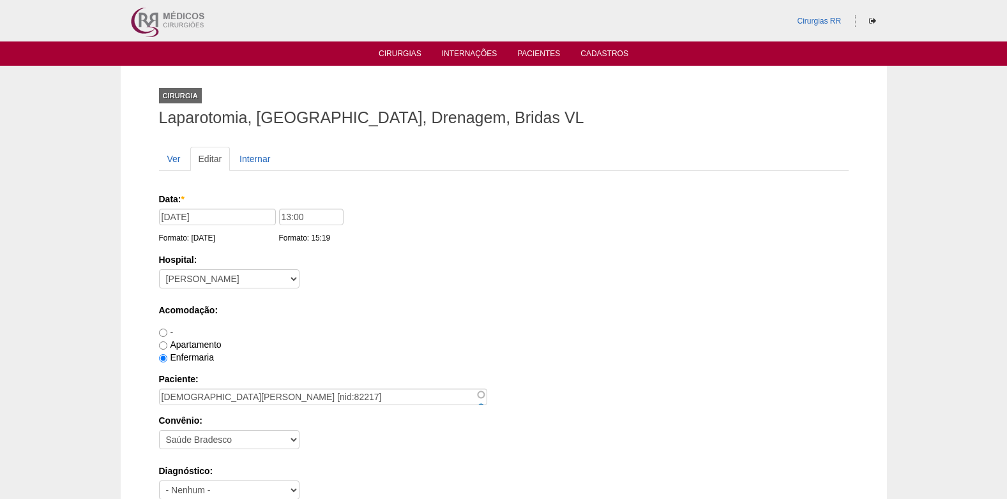
scroll to position [1146, 0]
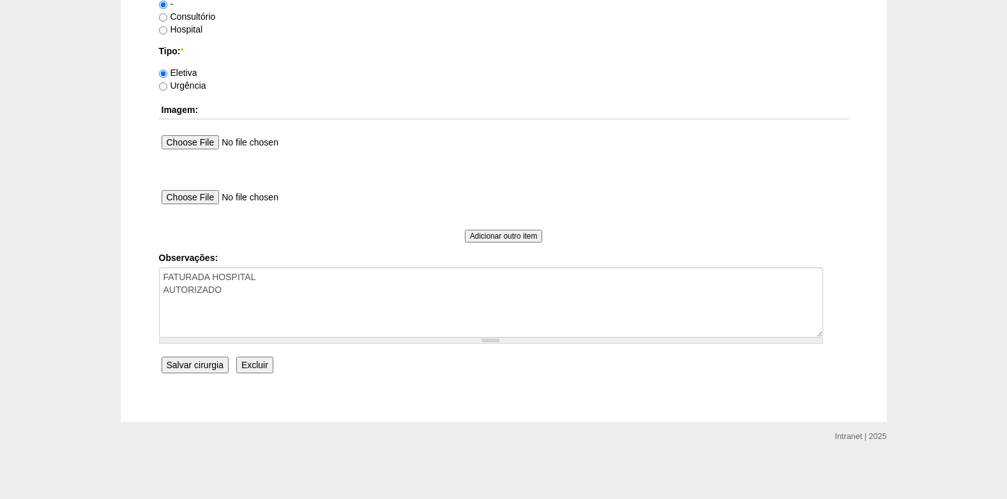
click at [200, 368] on input "Salvar cirurgia" at bounding box center [195, 365] width 67 height 17
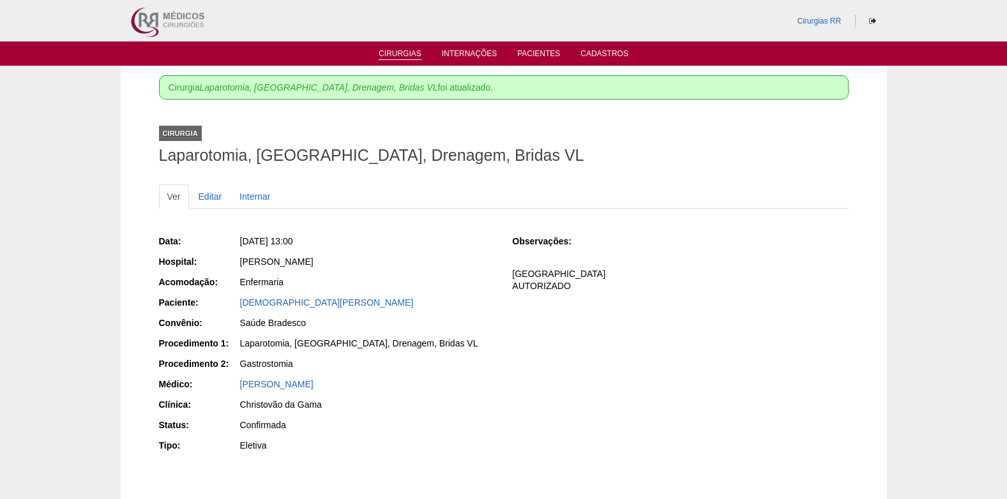
click at [412, 51] on link "Cirurgias" at bounding box center [400, 54] width 43 height 11
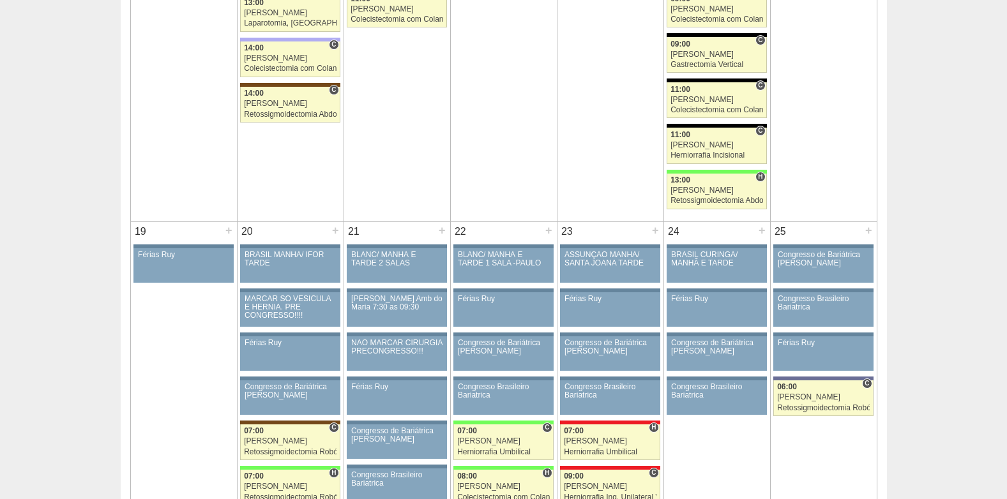
scroll to position [1660, 0]
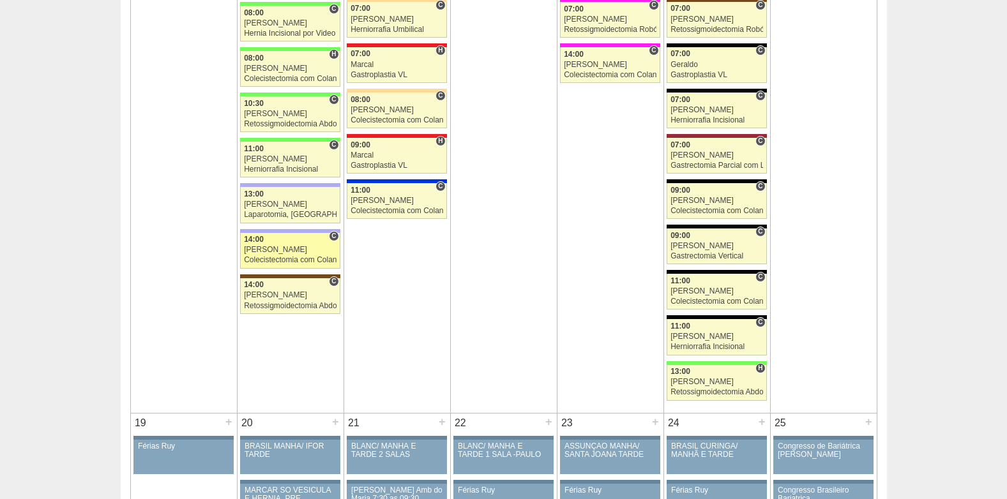
click at [261, 257] on div "Colecistectomia com Colangiografia VL" at bounding box center [290, 260] width 93 height 8
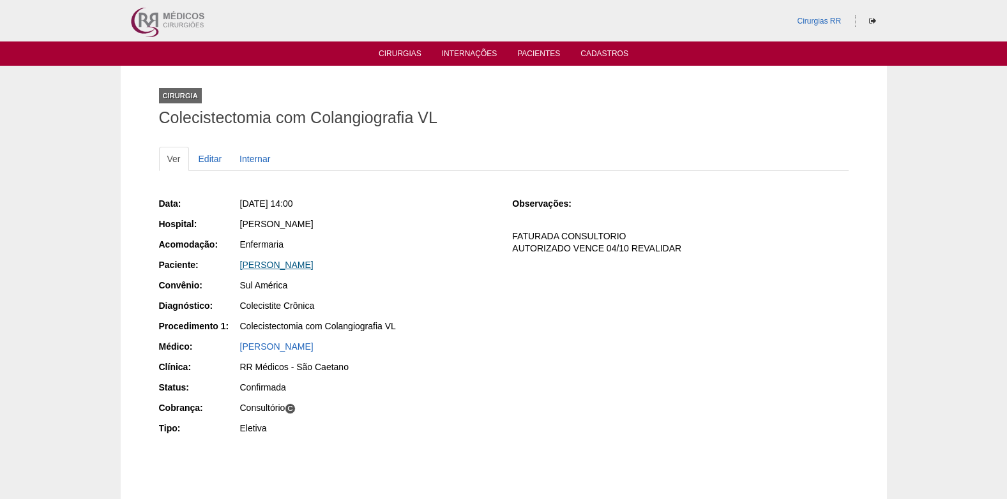
drag, startPoint x: 331, startPoint y: 269, endPoint x: 240, endPoint y: 266, distance: 90.7
click at [240, 266] on div "João Carlos Thimoteo" at bounding box center [367, 265] width 255 height 13
copy link "João Carlos Thimoteo"
click at [391, 55] on link "Cirurgias" at bounding box center [400, 54] width 43 height 11
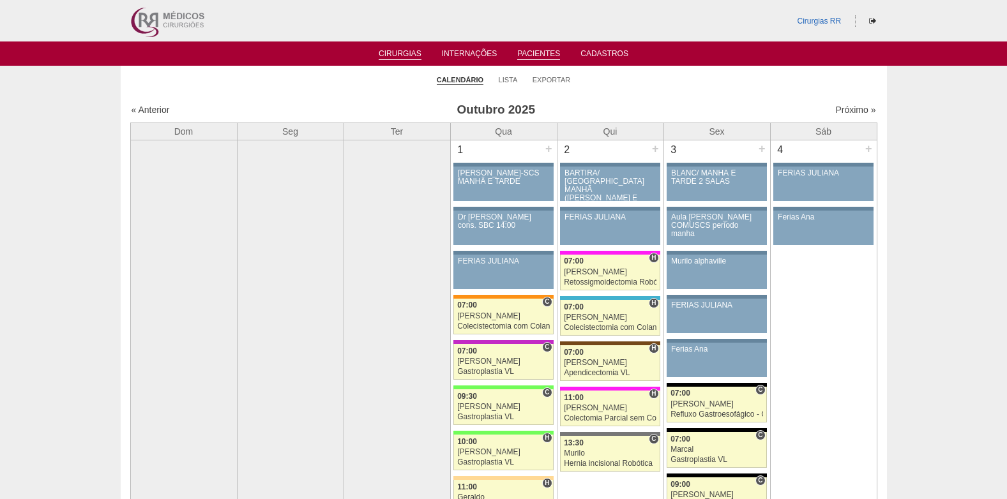
click at [544, 56] on link "Pacientes" at bounding box center [538, 54] width 43 height 11
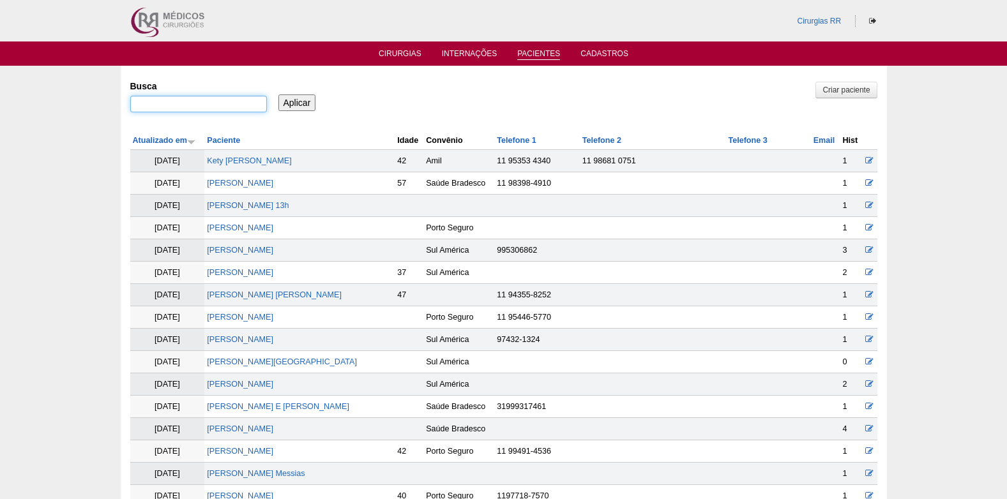
click at [204, 101] on input "Busca" at bounding box center [198, 104] width 137 height 17
type input "APARECIDO [PERSON_NAME]"
click at [285, 99] on input "Aplicar" at bounding box center [297, 102] width 38 height 17
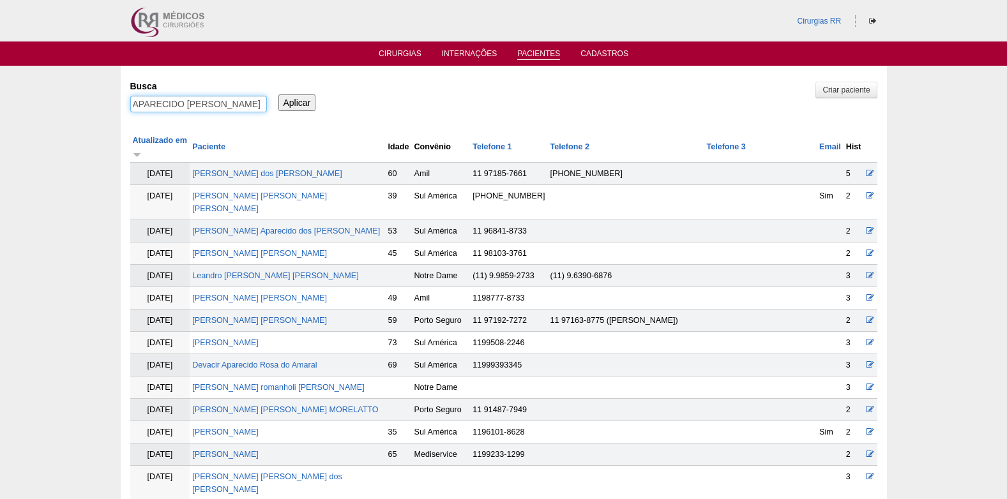
click at [243, 104] on input "APARECIDO [PERSON_NAME]" at bounding box center [198, 104] width 137 height 17
type input "APARECIDO [PERSON_NAME]"
click at [297, 109] on input "Aplicar" at bounding box center [297, 102] width 38 height 17
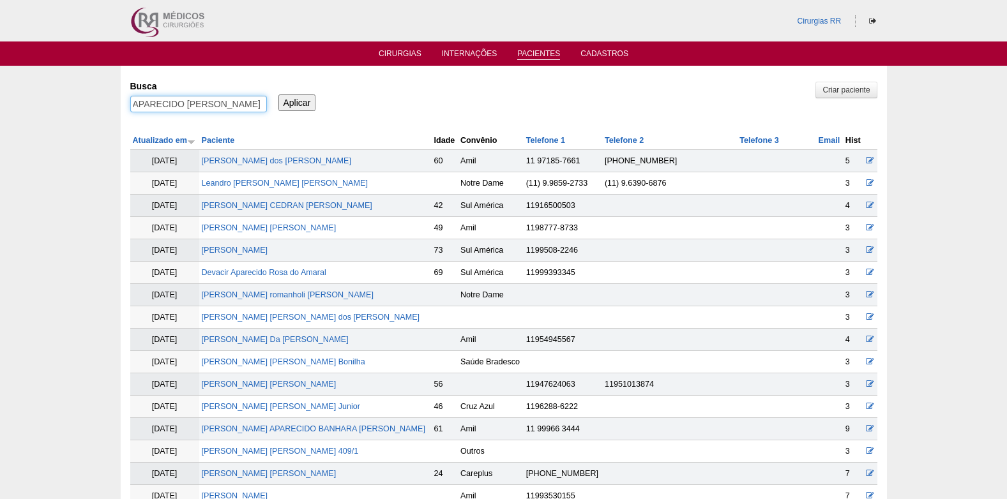
drag, startPoint x: 201, startPoint y: 103, endPoint x: 204, endPoint y: 112, distance: 9.3
click at [203, 103] on input "APARECIDO JOAO CEDRAN" at bounding box center [198, 104] width 137 height 17
type input "APARECIDO [PERSON_NAME]"
click at [290, 103] on input "Aplicar" at bounding box center [297, 102] width 38 height 17
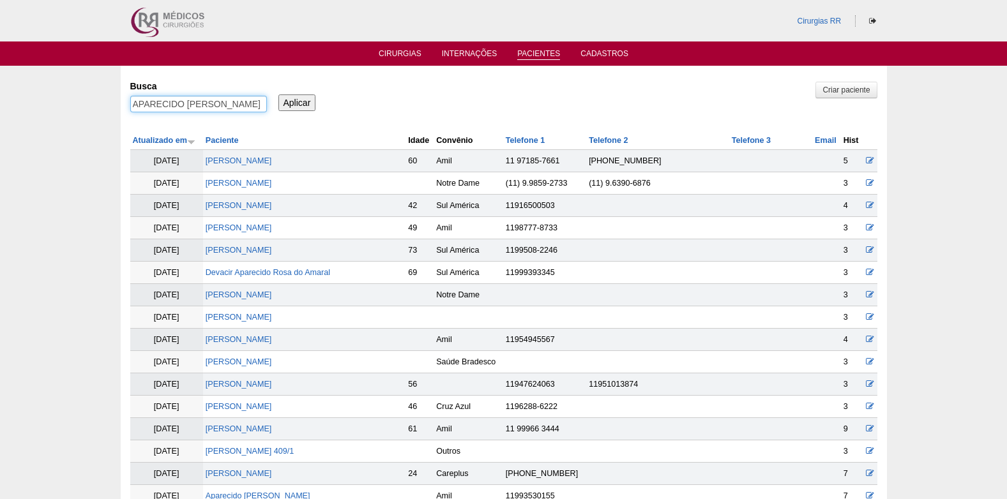
click at [235, 103] on input "APARECIDO [PERSON_NAME]" at bounding box center [198, 104] width 137 height 17
click at [230, 102] on input "APARECIDO [PERSON_NAME]" at bounding box center [198, 104] width 137 height 17
click at [160, 97] on input "APCEDRANARECIDO JOÃO" at bounding box center [198, 104] width 137 height 17
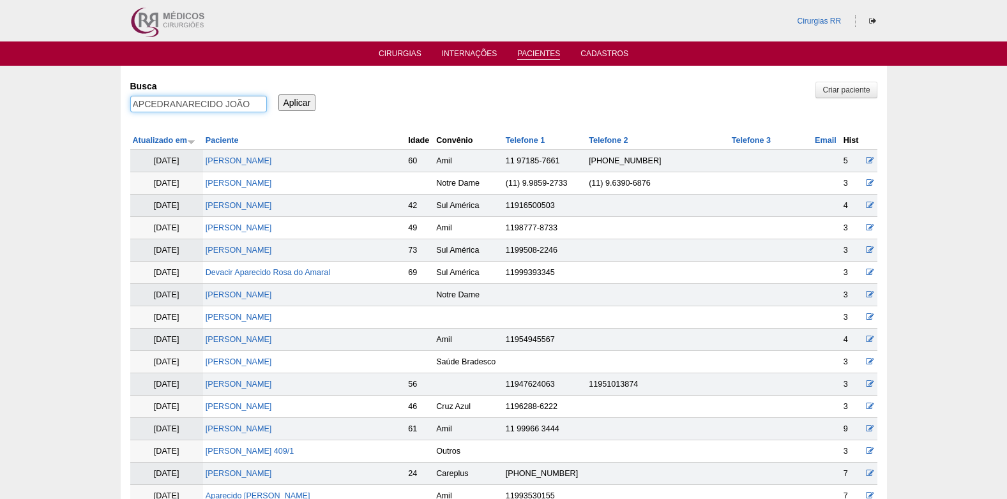
click at [160, 97] on input "APCEDRANARECIDO JOÃO" at bounding box center [198, 104] width 137 height 17
type input "APARECIDO JOÃO CEDRAN"
click at [266, 107] on input "APARECIDO JOÃO CEDRAN" at bounding box center [198, 104] width 137 height 17
drag, startPoint x: 264, startPoint y: 105, endPoint x: 134, endPoint y: 103, distance: 130.2
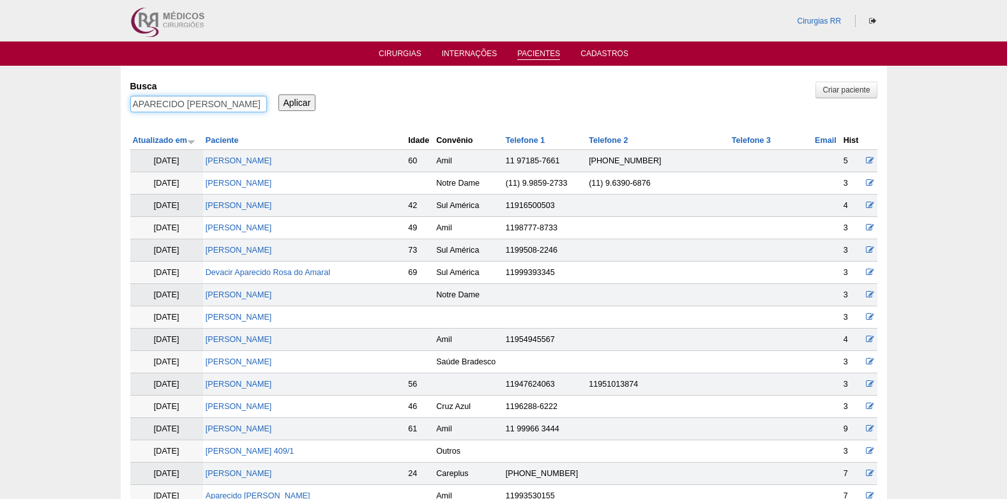
click at [134, 103] on input "APARECIDO JOÃO CEDRAN" at bounding box center [198, 104] width 137 height 17
click at [404, 55] on link "Cirurgias" at bounding box center [400, 54] width 43 height 11
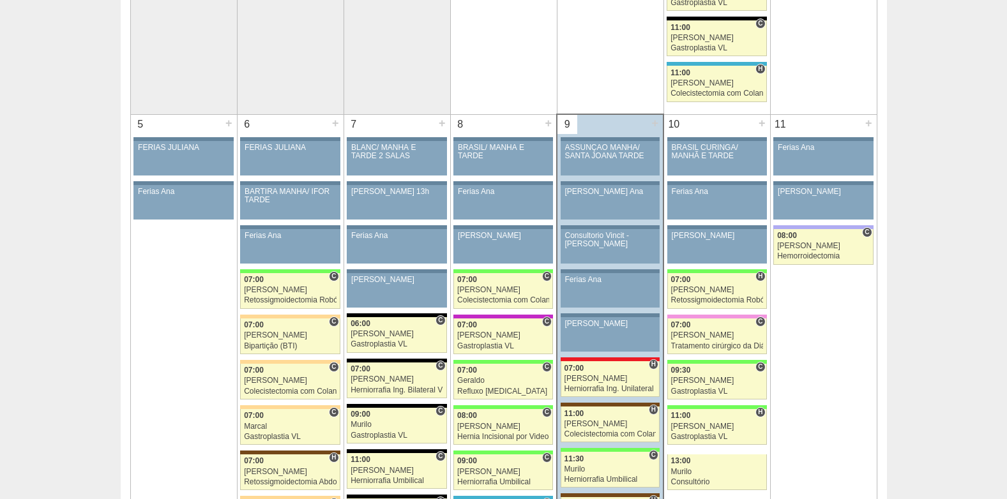
scroll to position [575, 0]
